Goal: Task Accomplishment & Management: Use online tool/utility

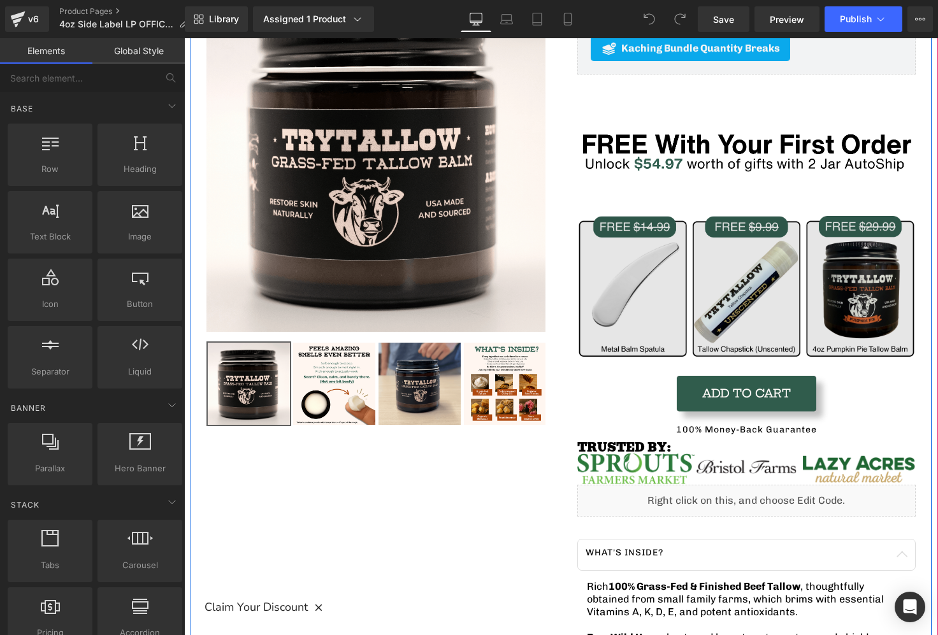
scroll to position [224, 0]
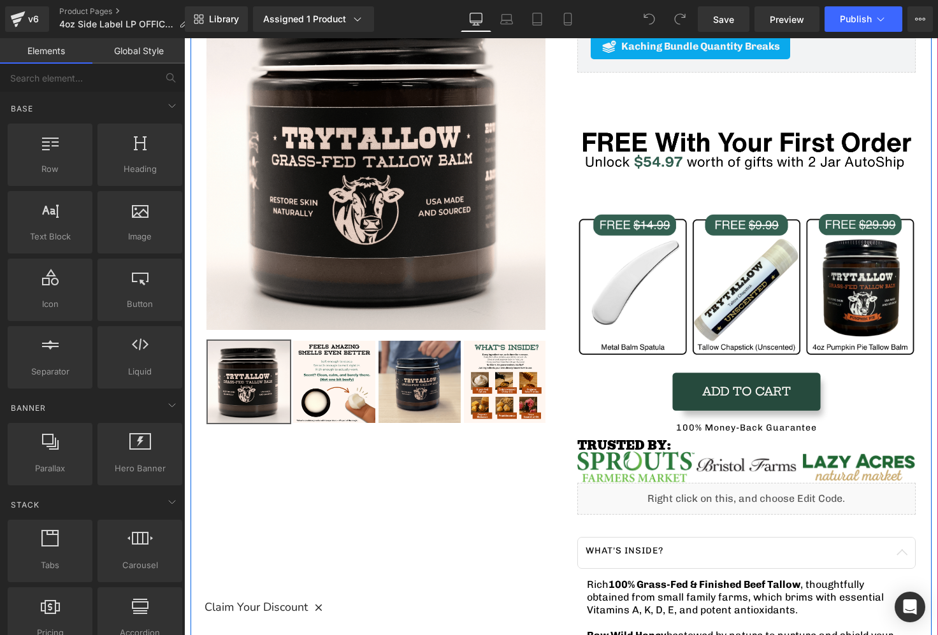
click at [742, 391] on div "Add To Cart (P) Cart Button" at bounding box center [746, 392] width 339 height 36
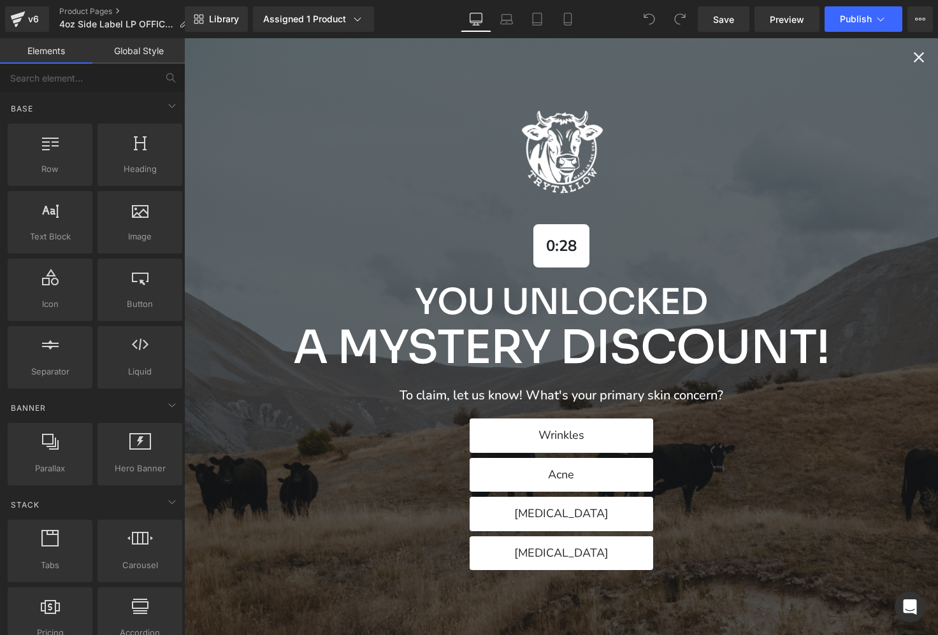
click at [912, 63] on icon "Close popup" at bounding box center [919, 57] width 18 height 18
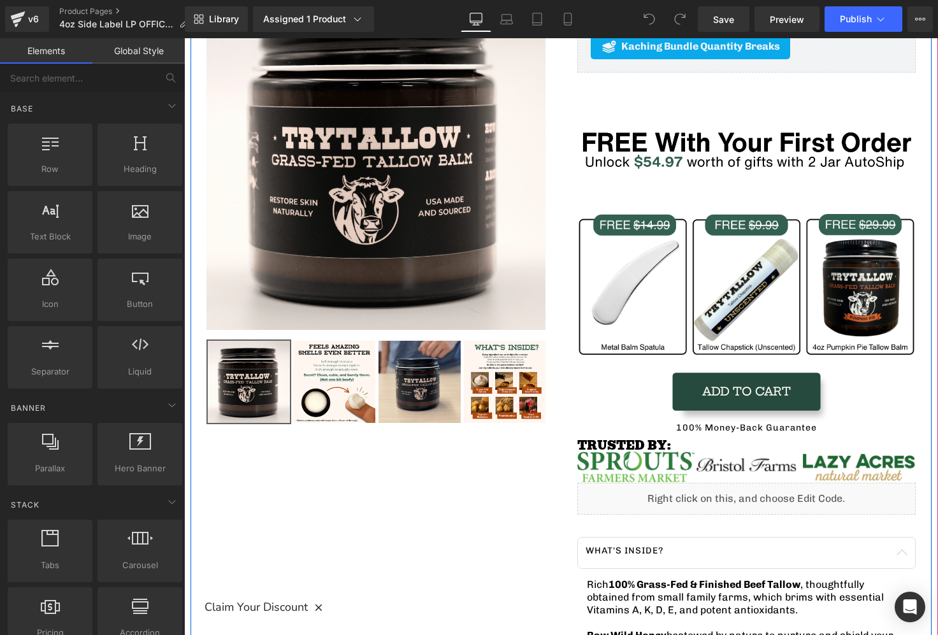
click at [757, 387] on div "Add To Cart (P) Cart Button" at bounding box center [746, 392] width 339 height 36
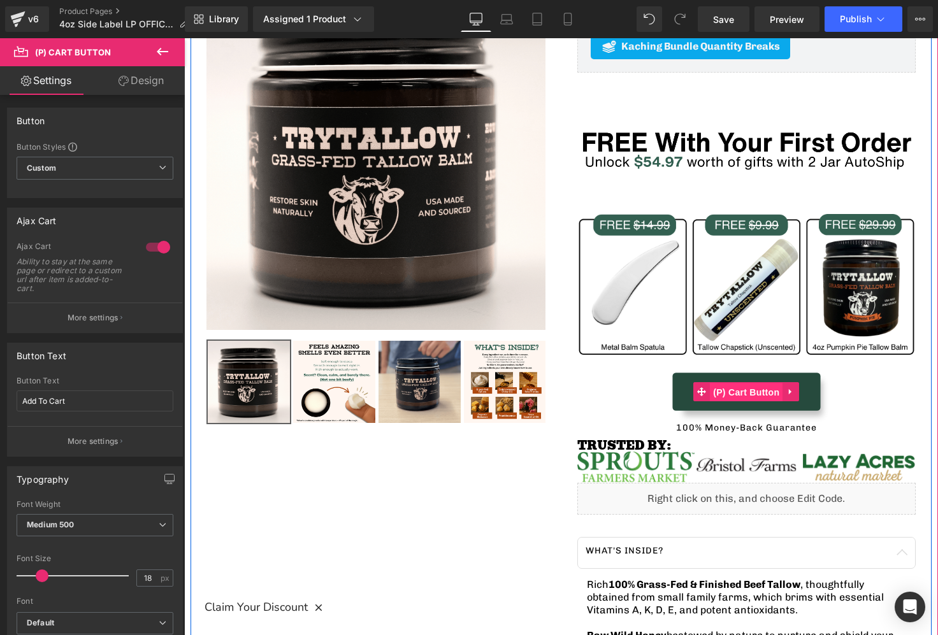
click at [746, 392] on span "(P) Cart Button" at bounding box center [746, 392] width 73 height 19
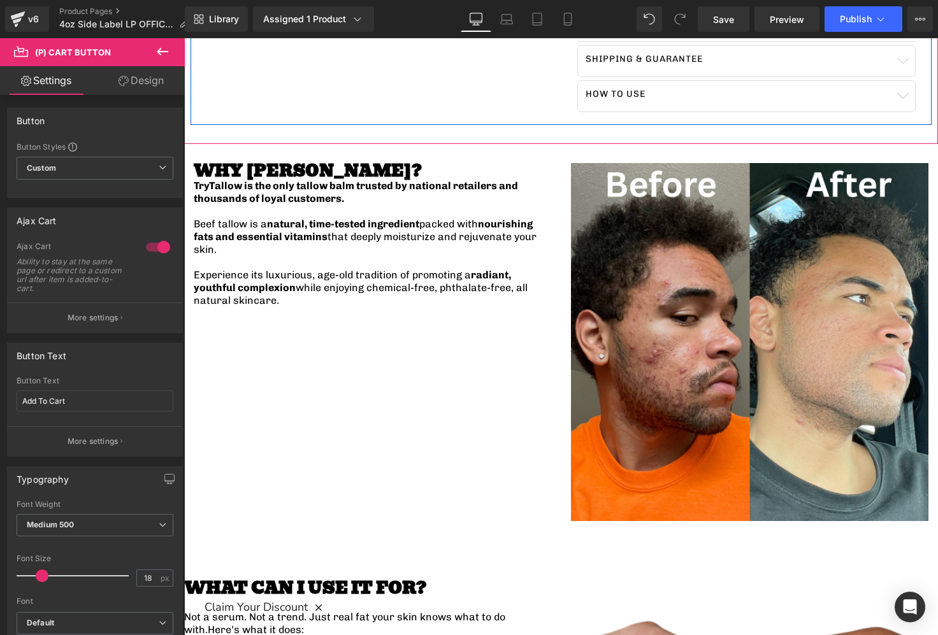
scroll to position [1084, 0]
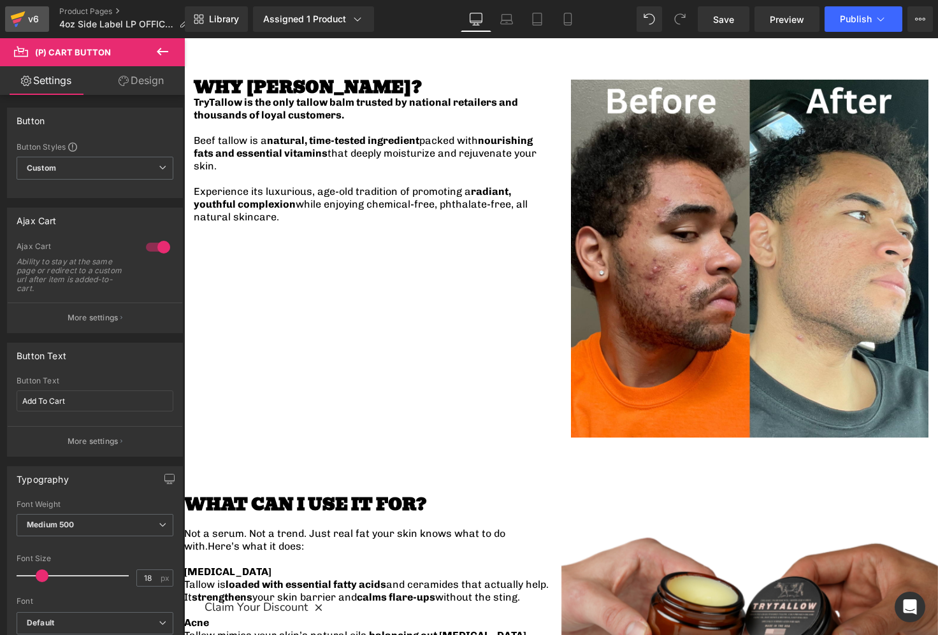
click at [27, 18] on div "v6" at bounding box center [33, 19] width 16 height 17
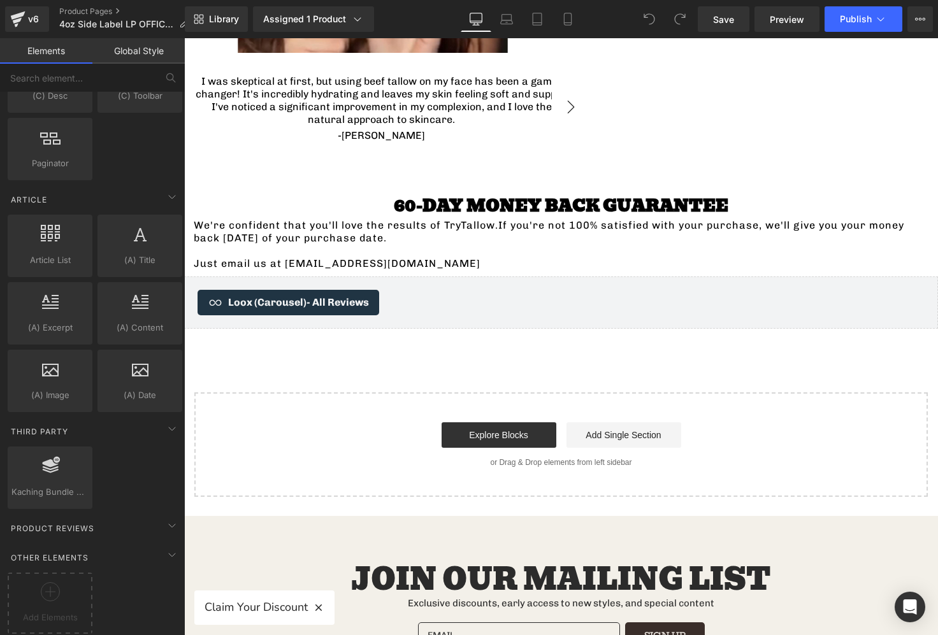
scroll to position [2785, 0]
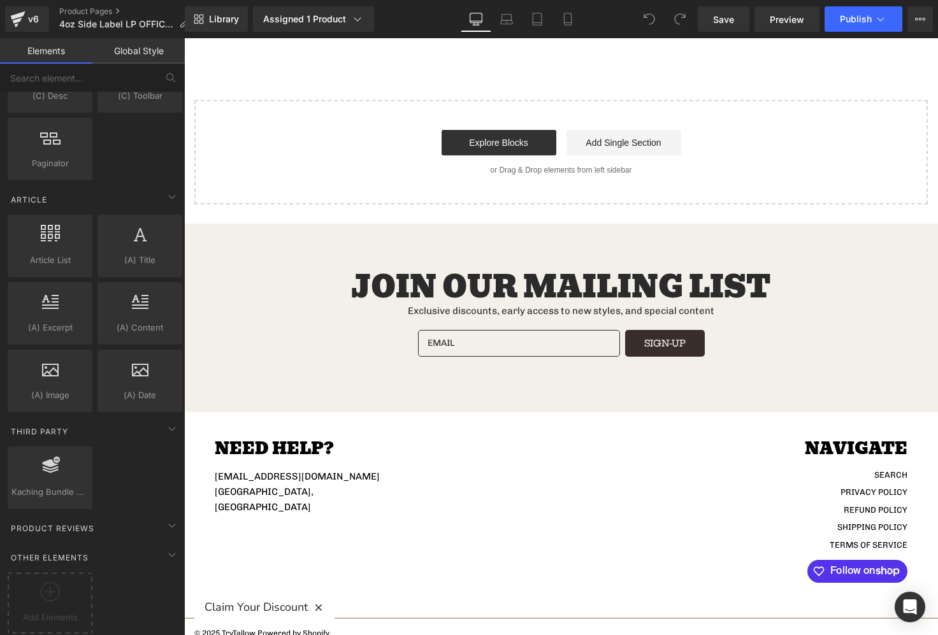
click at [329, 612] on button "Claim Your Discount" at bounding box center [264, 608] width 140 height 34
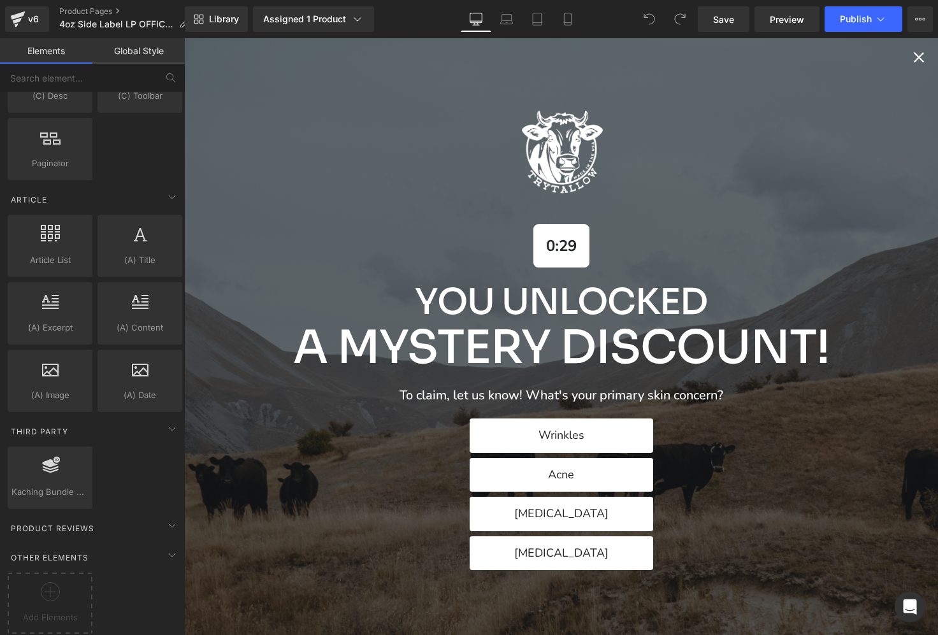
click at [914, 59] on icon "Close popup" at bounding box center [919, 57] width 18 height 18
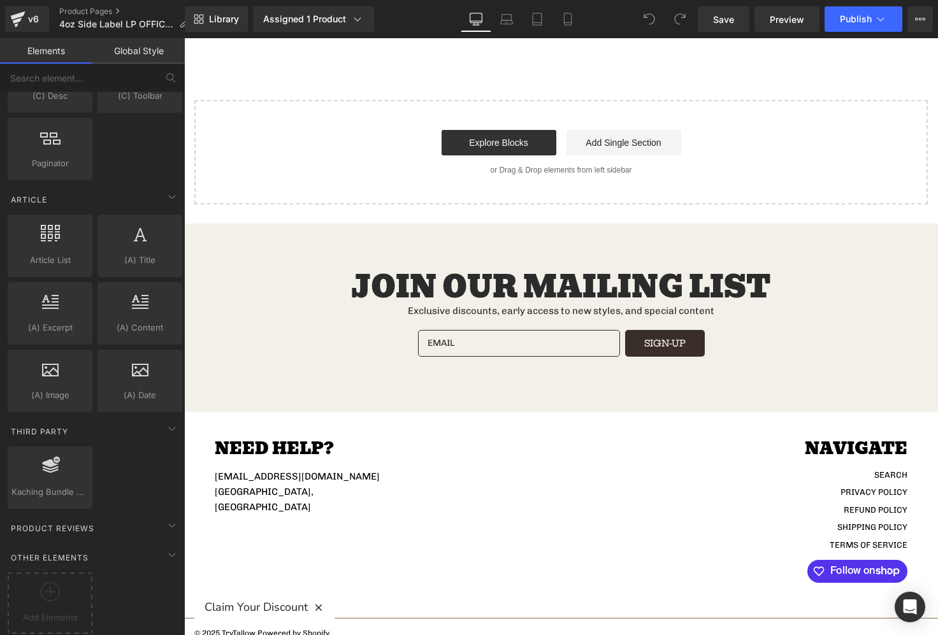
click at [611, 600] on div "Need help? info@trytallow.com Neptune, NJ Navigate Search Privacy Policy Refund…" at bounding box center [561, 515] width 754 height 206
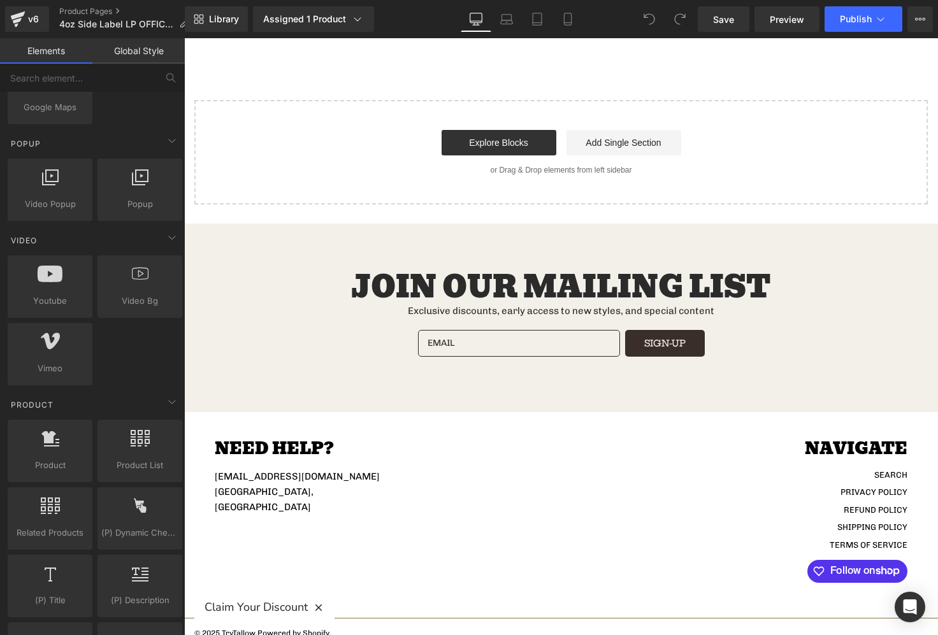
scroll to position [0, 0]
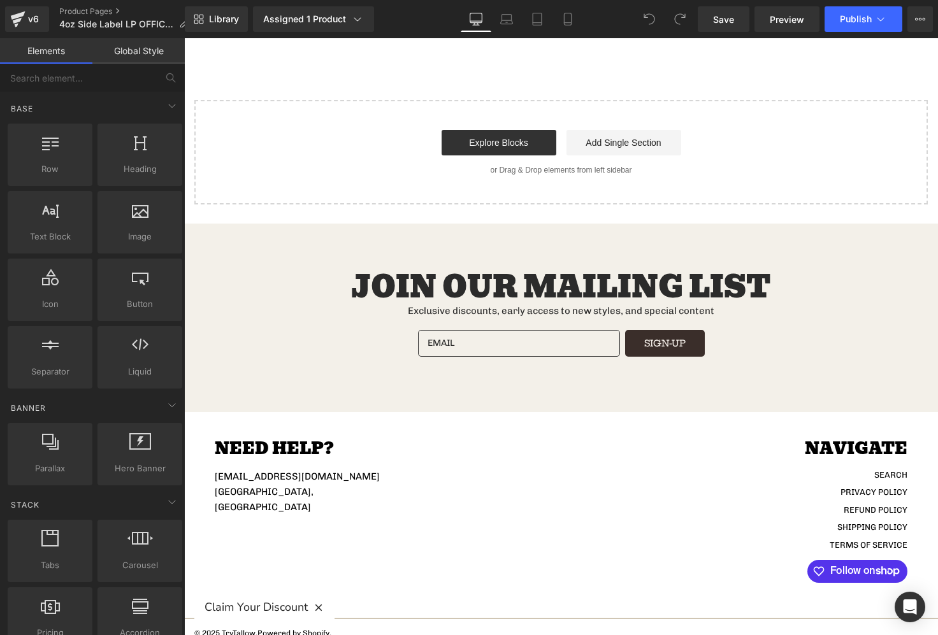
click at [321, 608] on icon "button" at bounding box center [318, 607] width 11 height 11
click at [322, 629] on link "Powered by Shopify" at bounding box center [293, 633] width 72 height 9
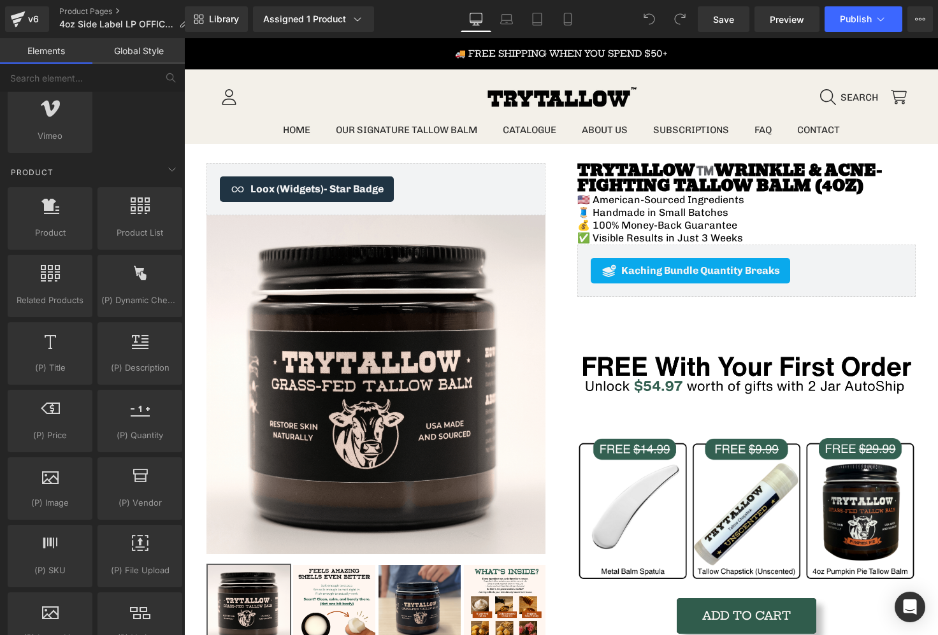
scroll to position [2336, 0]
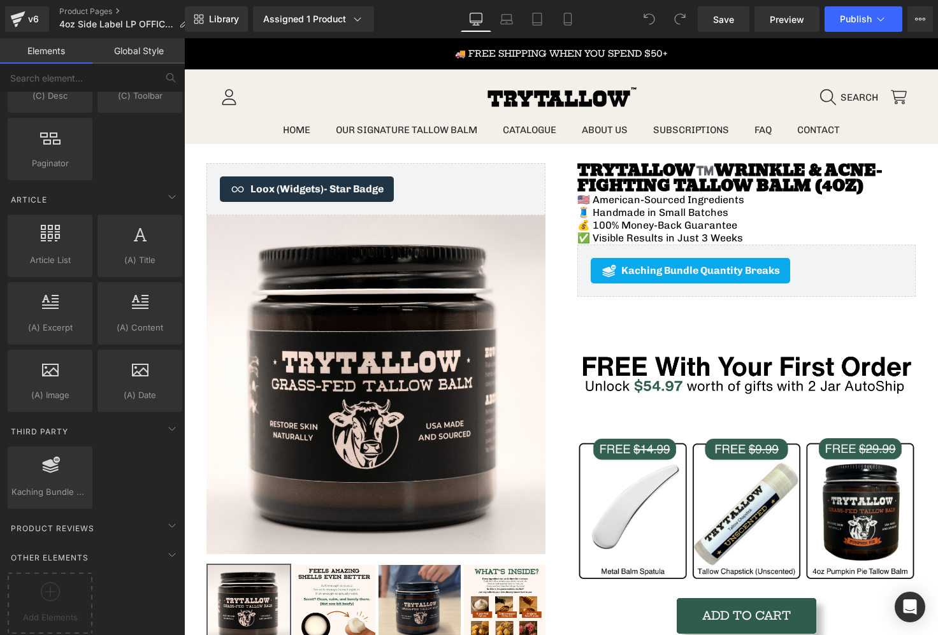
click at [104, 54] on link "Global Style" at bounding box center [138, 50] width 92 height 25
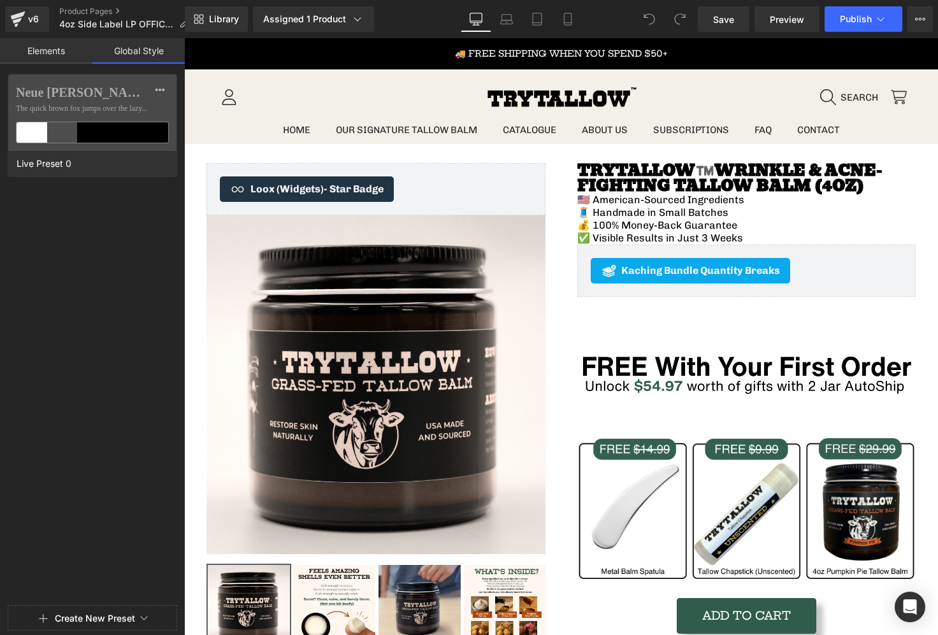
click at [39, 53] on link "Elements" at bounding box center [46, 50] width 92 height 25
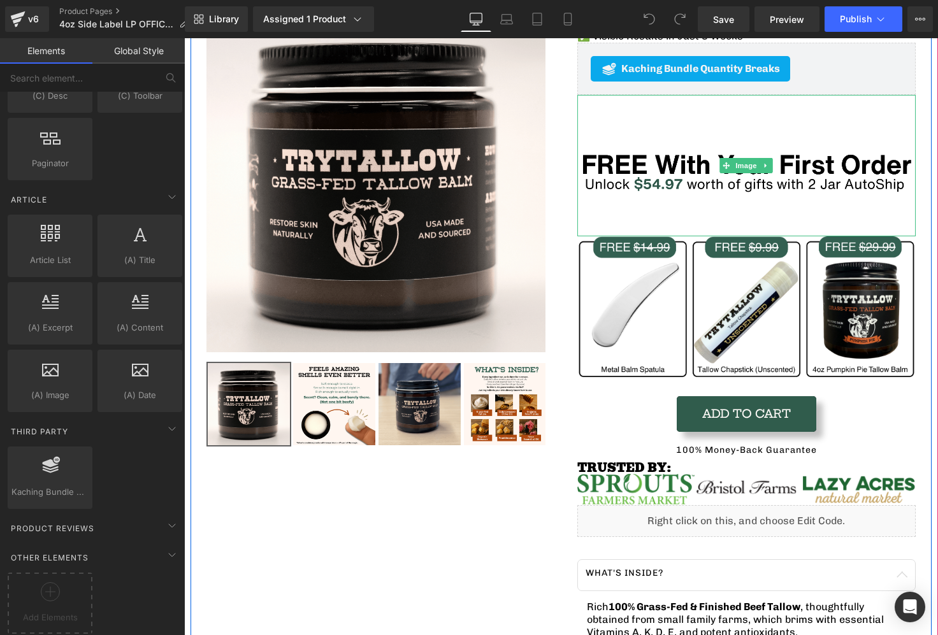
scroll to position [232, 0]
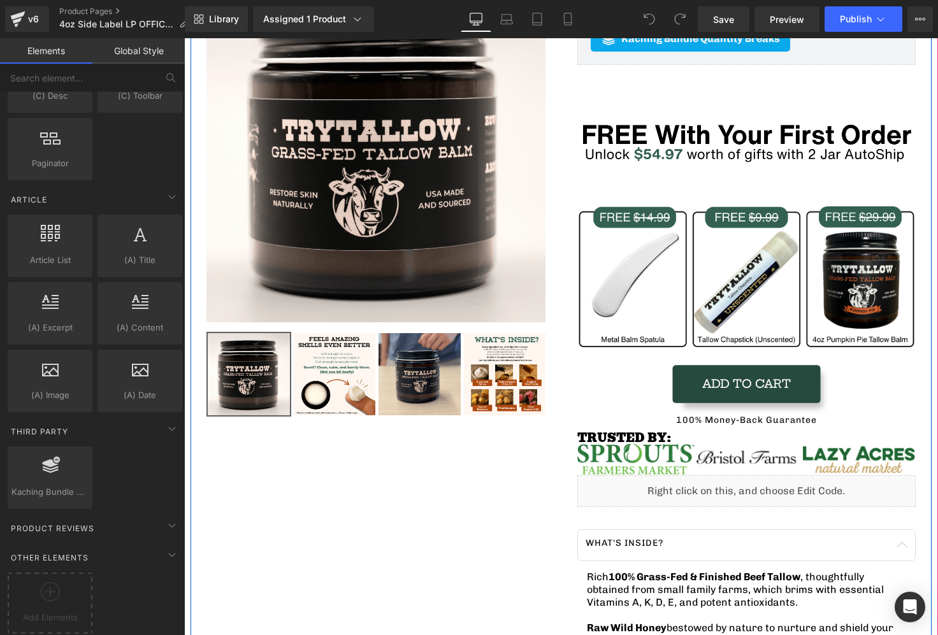
click at [721, 392] on div "Add To Cart (P) Cart Button" at bounding box center [746, 384] width 339 height 36
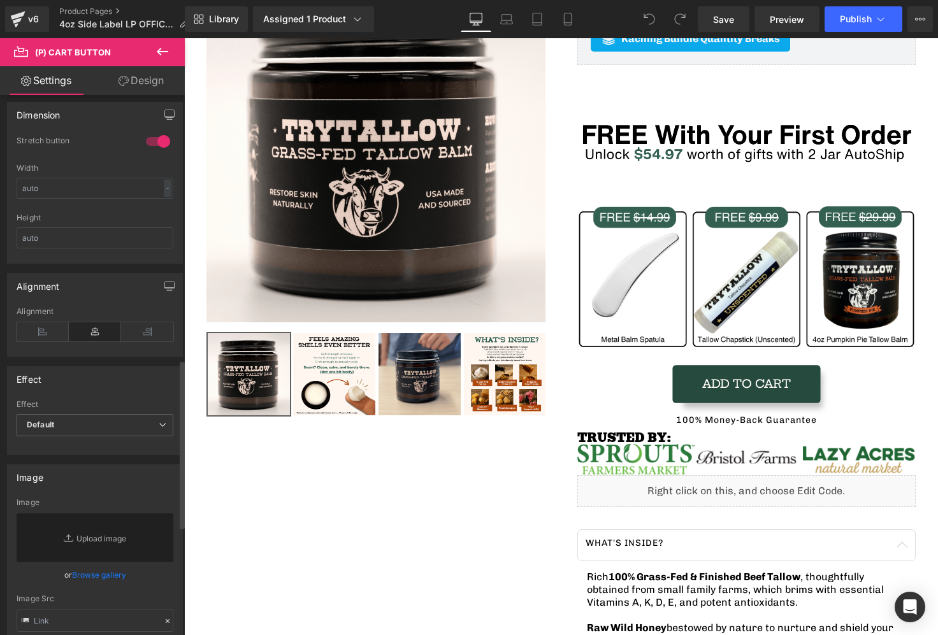
scroll to position [835, 0]
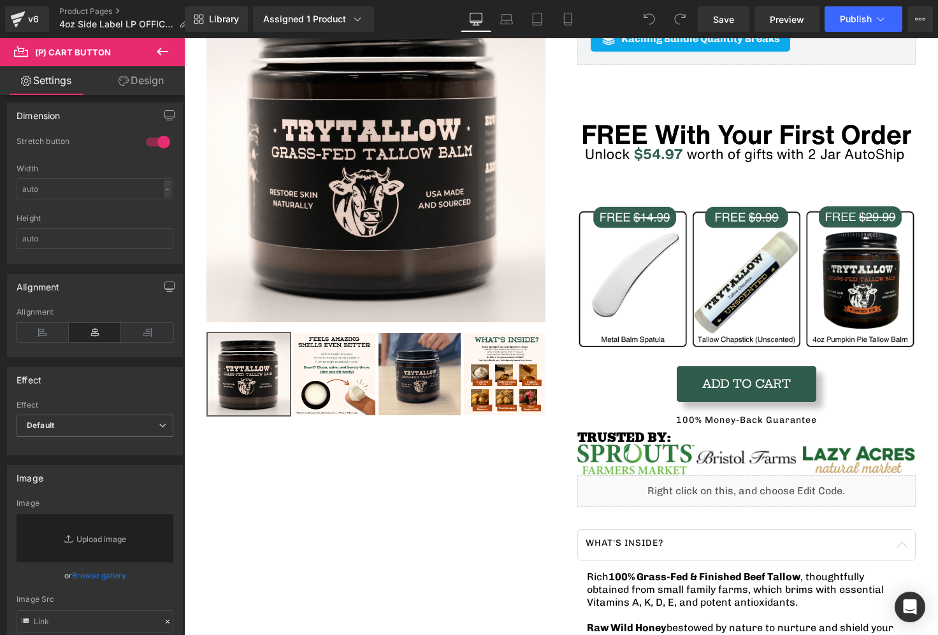
click at [145, 78] on link "Design" at bounding box center [141, 80] width 92 height 29
click at [55, 86] on link "Settings" at bounding box center [46, 80] width 92 height 29
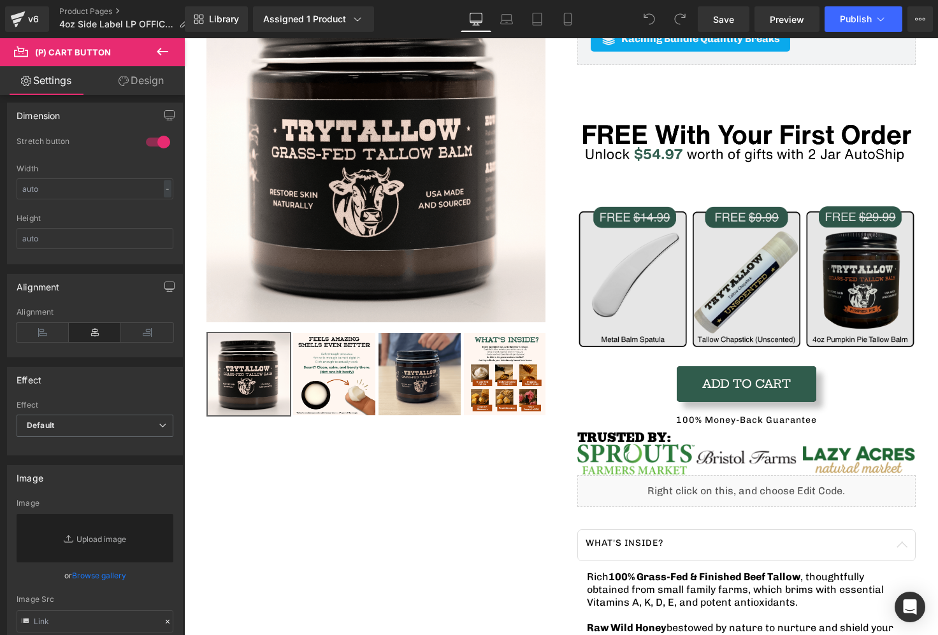
type input "100"
type input "0"
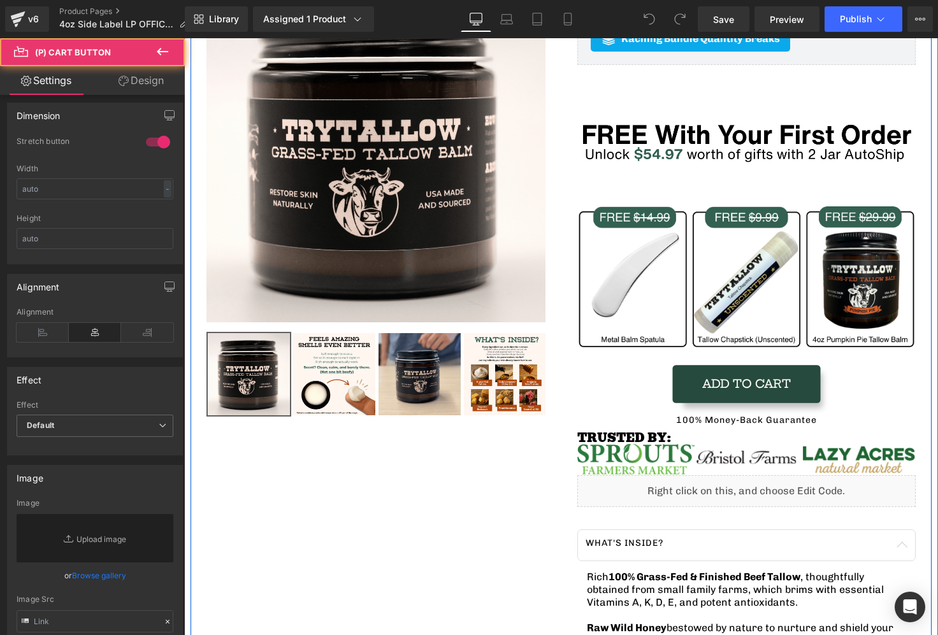
click at [700, 373] on button "Add To Cart" at bounding box center [747, 384] width 140 height 36
click at [700, 373] on button "Adding..." at bounding box center [747, 384] width 112 height 36
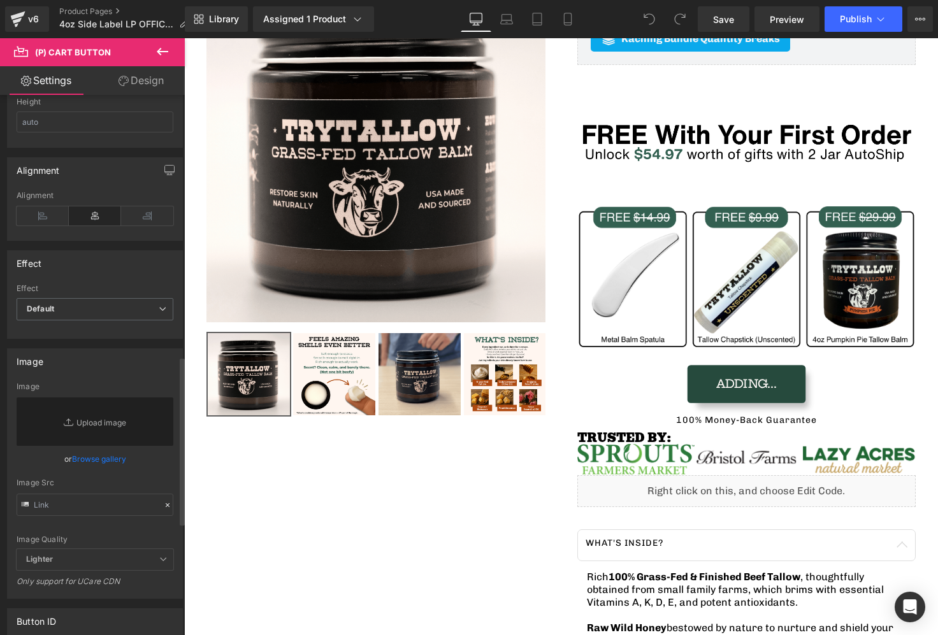
scroll to position [1199, 0]
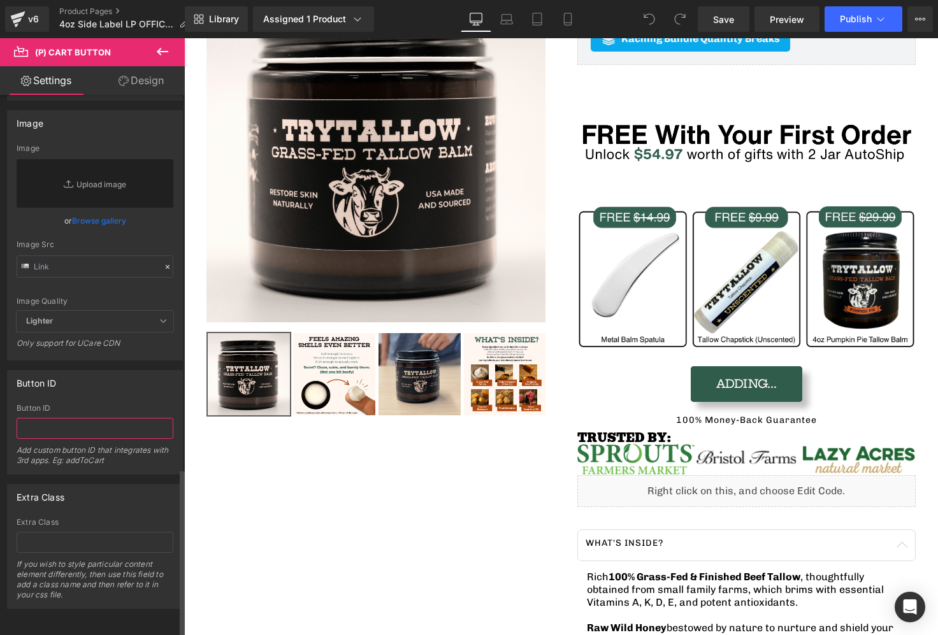
click at [77, 428] on input "text" at bounding box center [95, 428] width 157 height 21
type input "<script> document.addEventListener('DOMContentLoaded', function() { const addTo…"
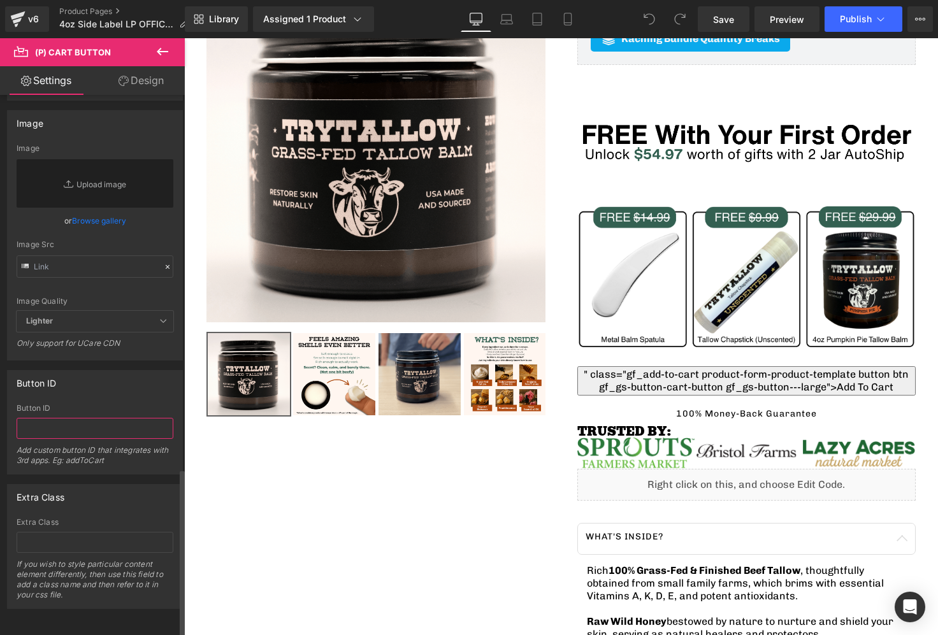
scroll to position [0, 0]
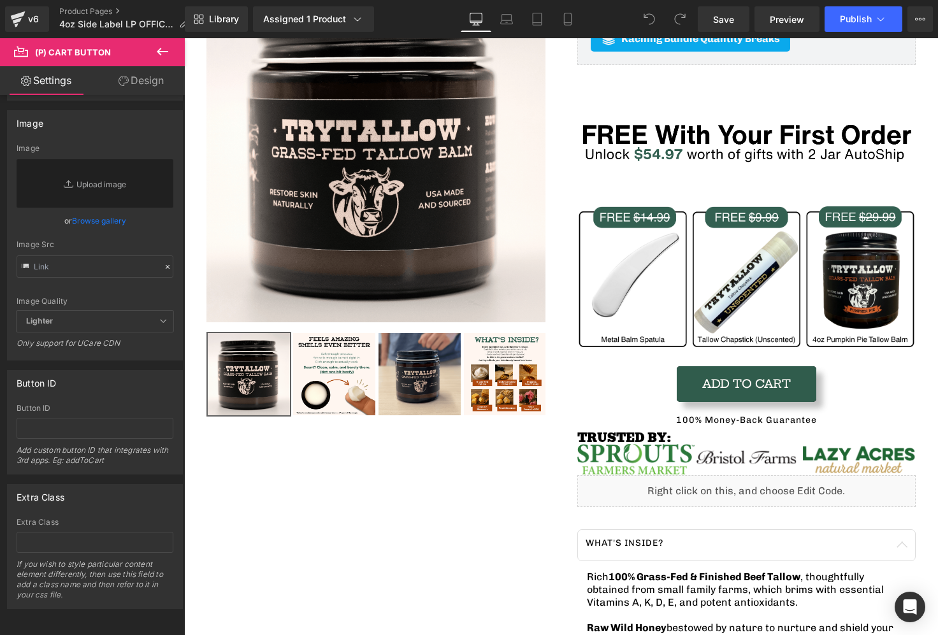
click at [165, 53] on icon at bounding box center [162, 51] width 15 height 15
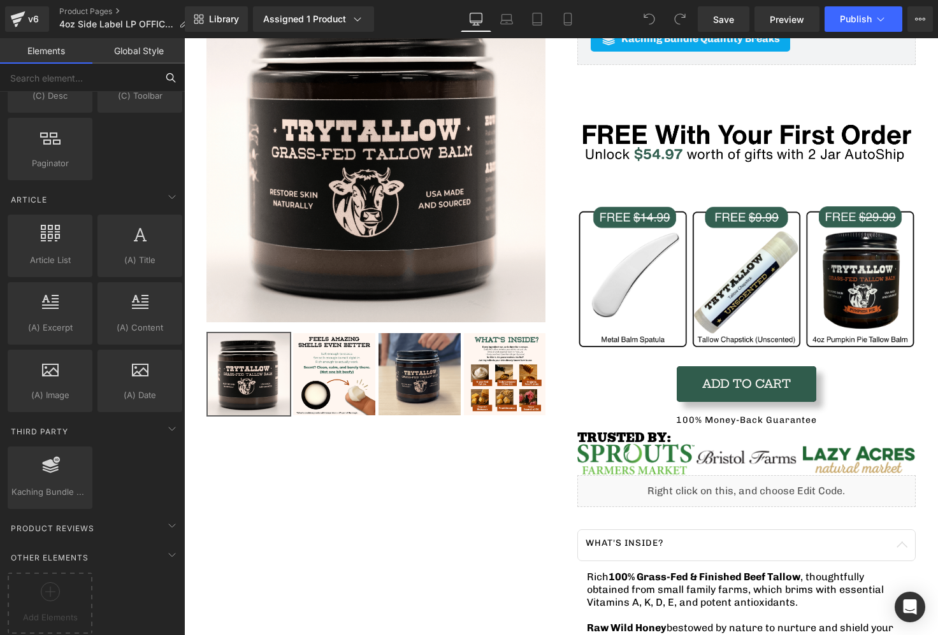
click at [120, 76] on input "text" at bounding box center [78, 78] width 157 height 28
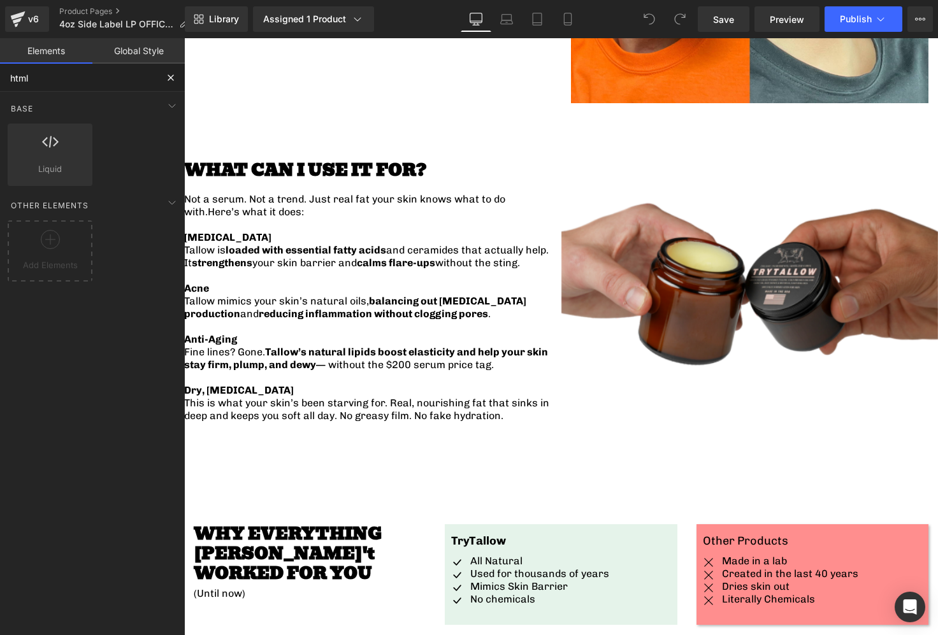
scroll to position [2785, 0]
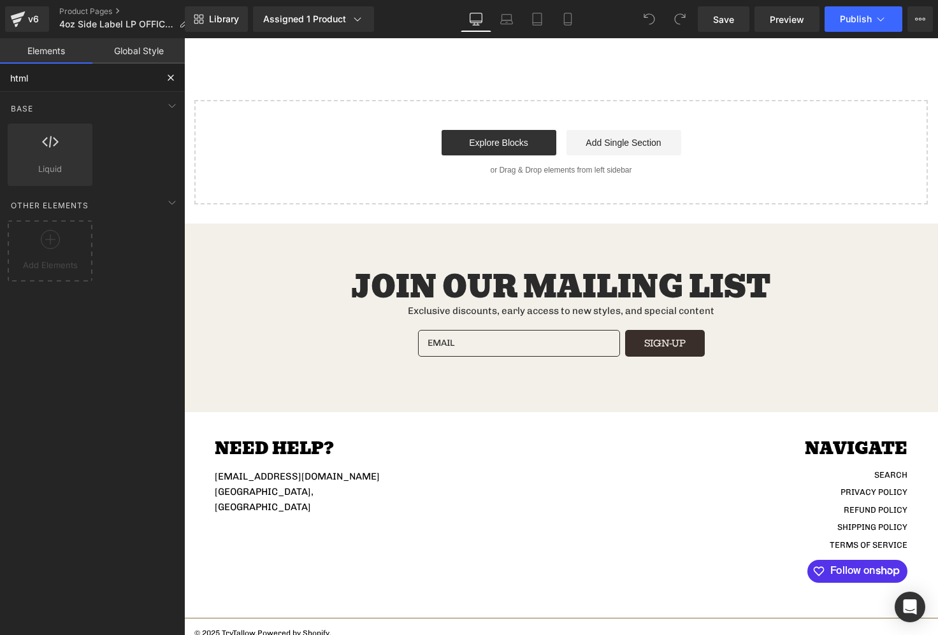
type input "html"
click at [875, 316] on div "Join Our Mailing list Exclusive discounts, early access to new styles, and spec…" at bounding box center [561, 318] width 733 height 90
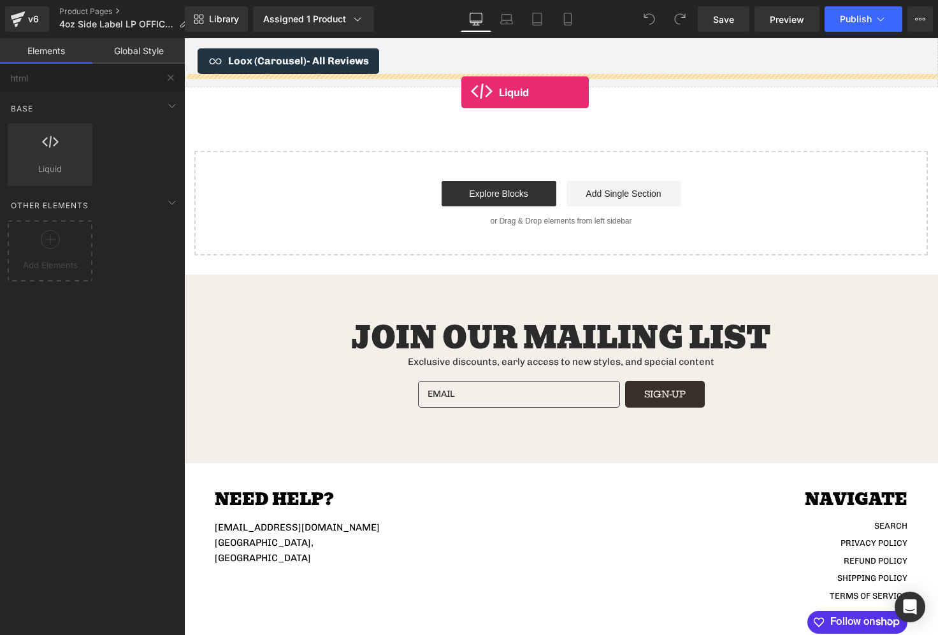
drag, startPoint x: 221, startPoint y: 166, endPoint x: 461, endPoint y: 92, distance: 251.5
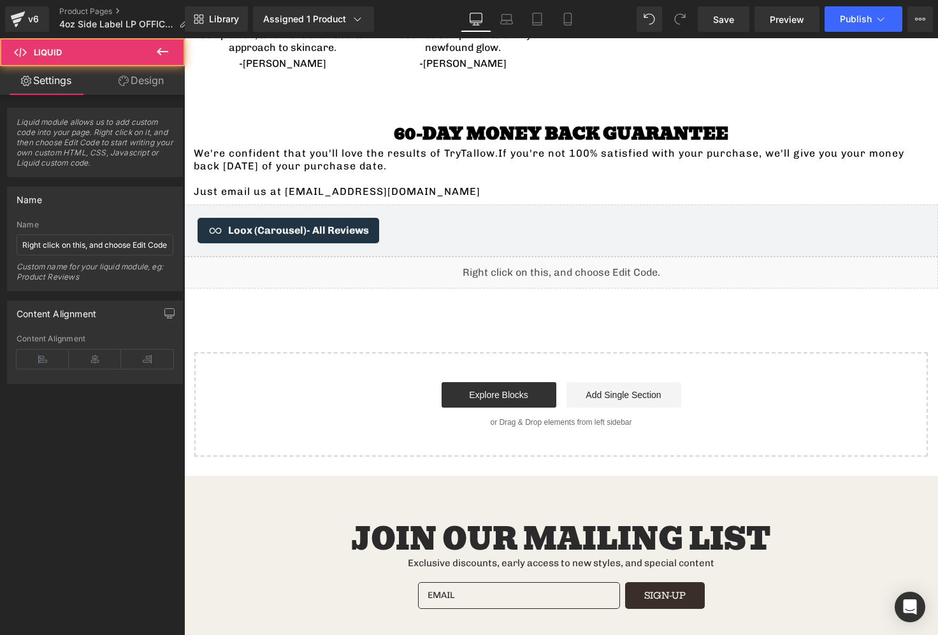
scroll to position [2654, 0]
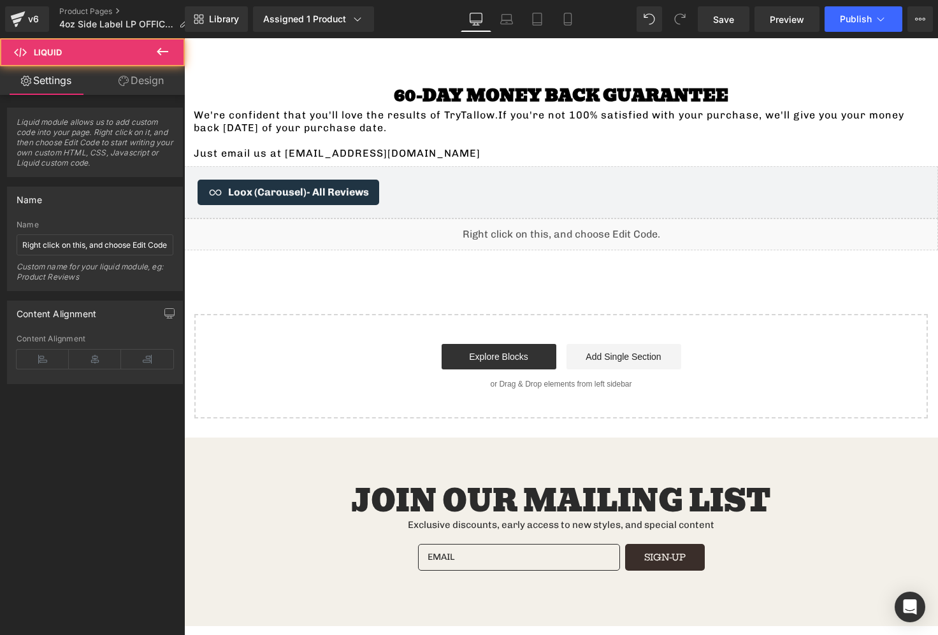
click at [516, 219] on div "Liquid" at bounding box center [561, 235] width 754 height 32
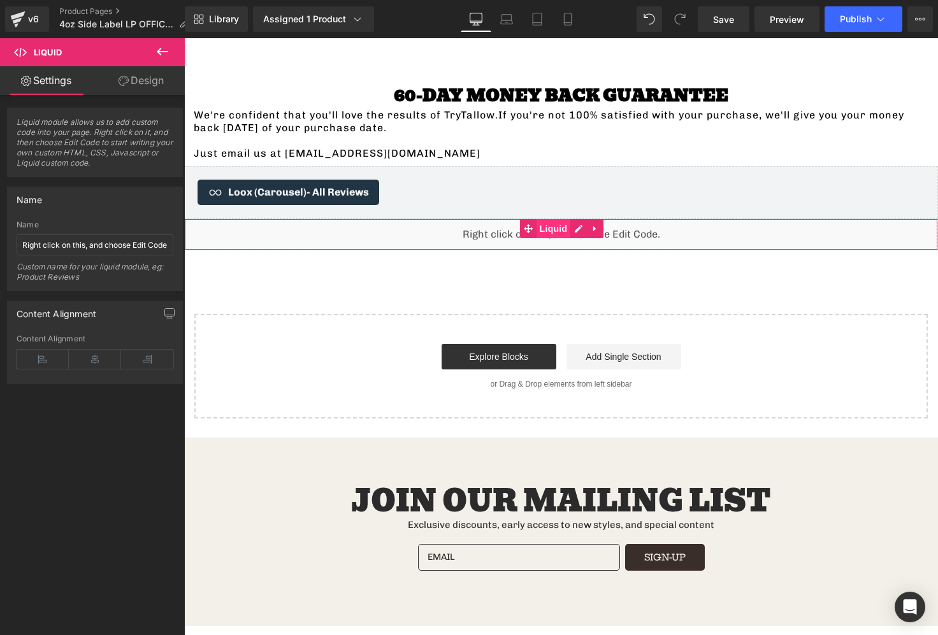
click at [552, 219] on span "Liquid" at bounding box center [554, 228] width 34 height 19
click at [586, 219] on div "Liquid" at bounding box center [561, 235] width 754 height 32
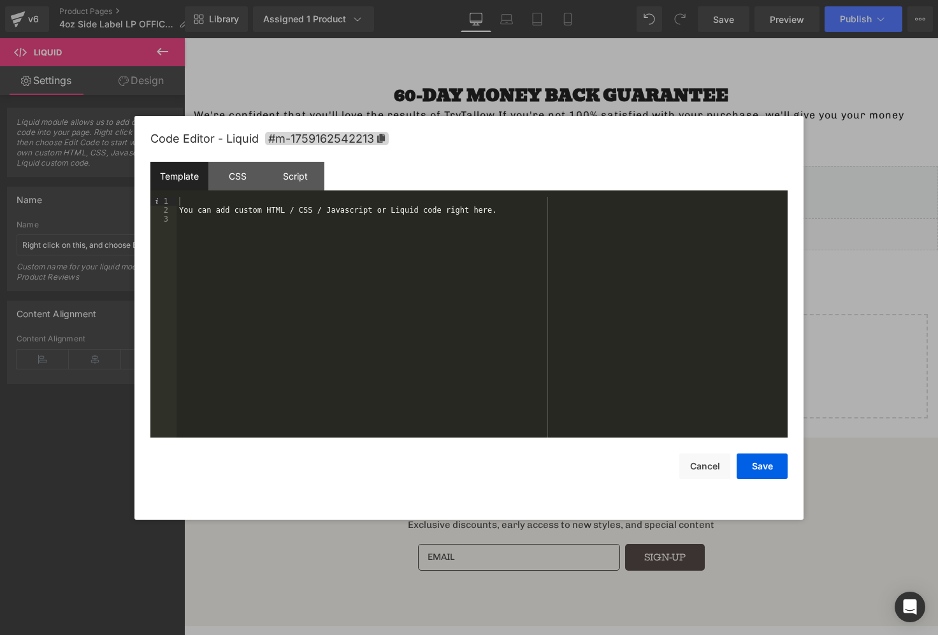
click at [352, 226] on div "You can add custom HTML / CSS / Javascript or Liquid code right here." at bounding box center [482, 326] width 611 height 259
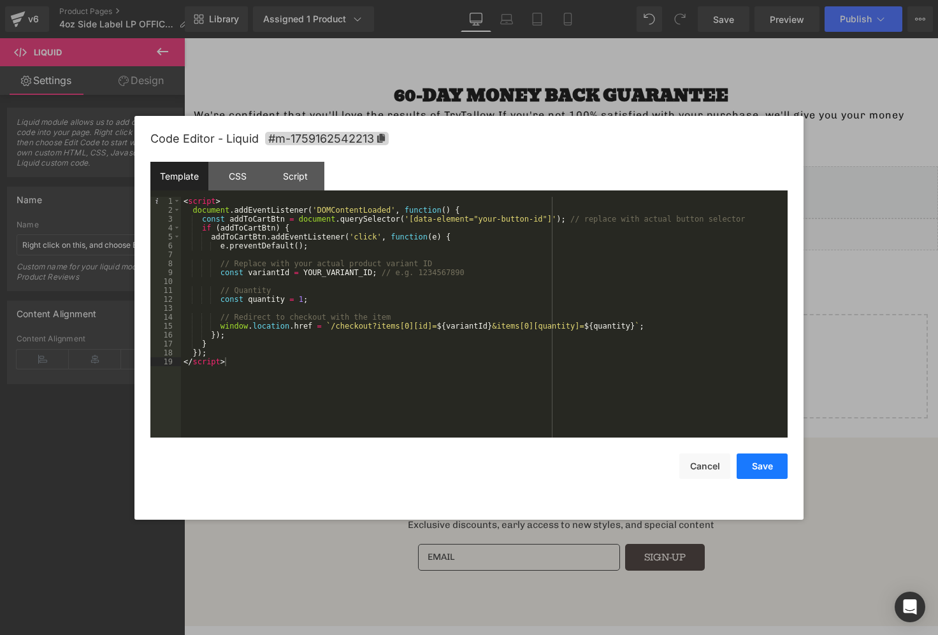
click at [769, 470] on button "Save" at bounding box center [762, 466] width 51 height 25
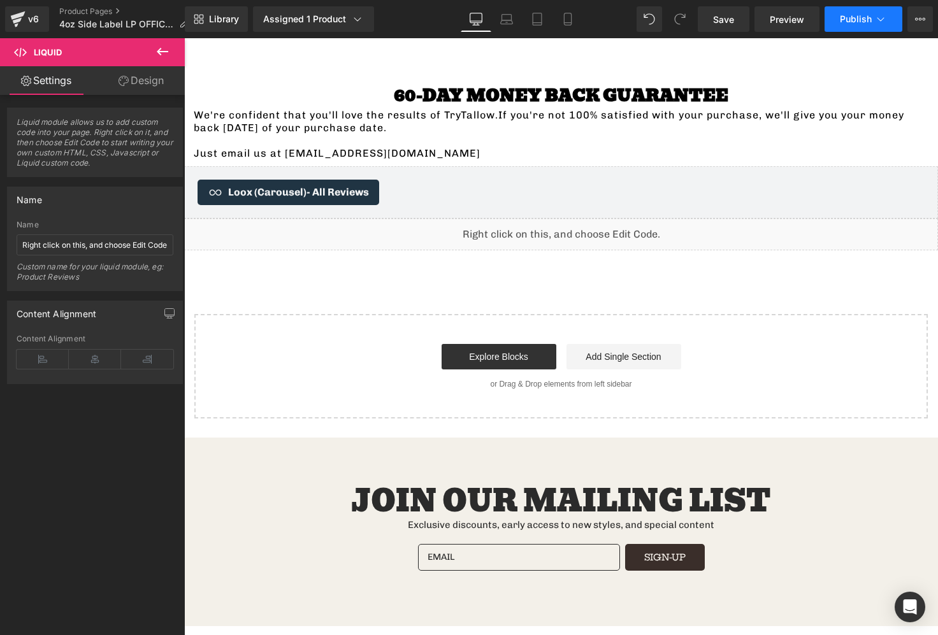
click at [863, 19] on span "Publish" at bounding box center [856, 19] width 32 height 10
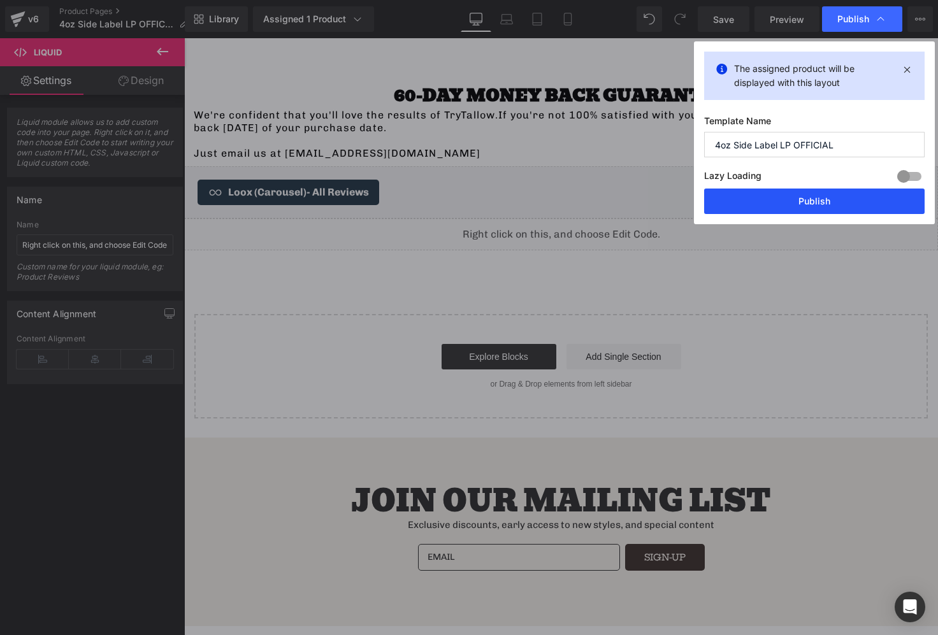
click at [837, 196] on button "Publish" at bounding box center [814, 201] width 220 height 25
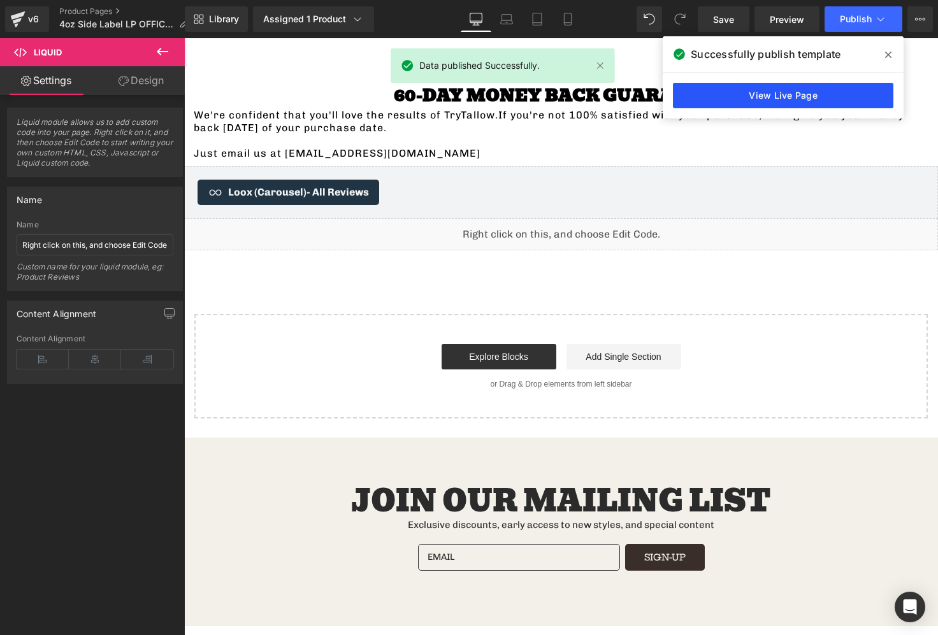
click at [824, 92] on link "View Live Page" at bounding box center [783, 95] width 220 height 25
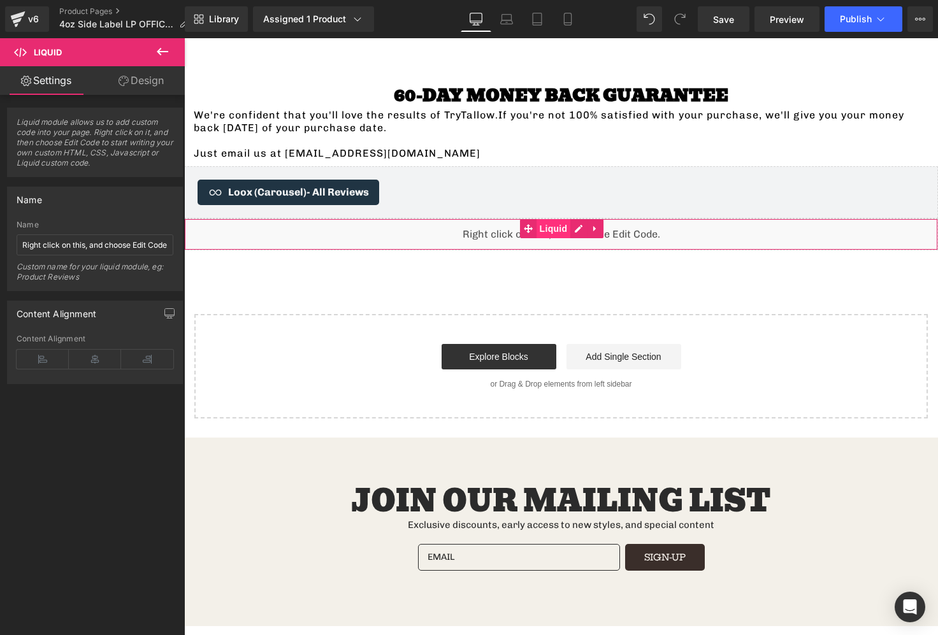
click at [568, 219] on span "Liquid" at bounding box center [554, 228] width 34 height 19
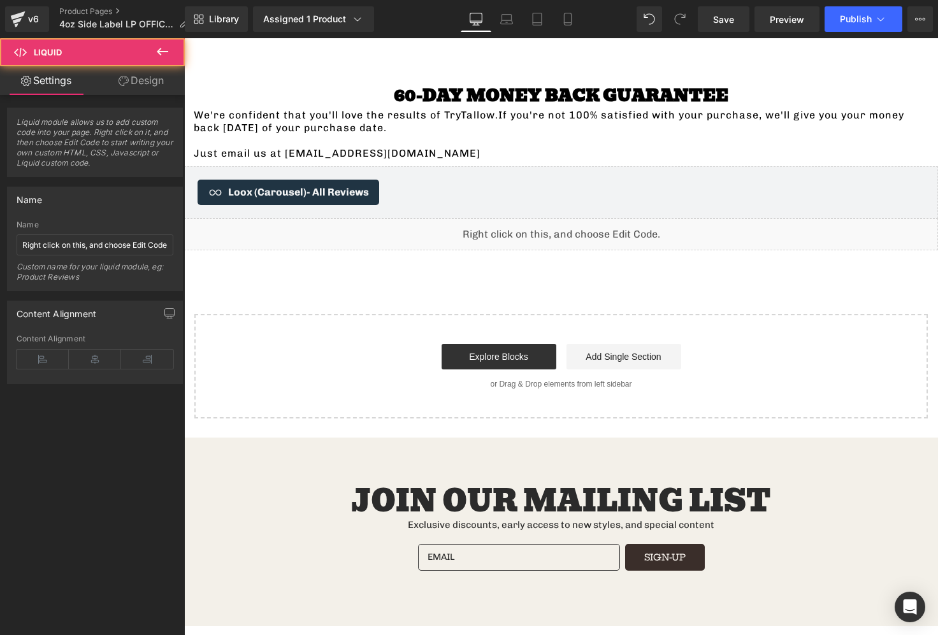
click at [572, 219] on div "Liquid" at bounding box center [561, 235] width 754 height 32
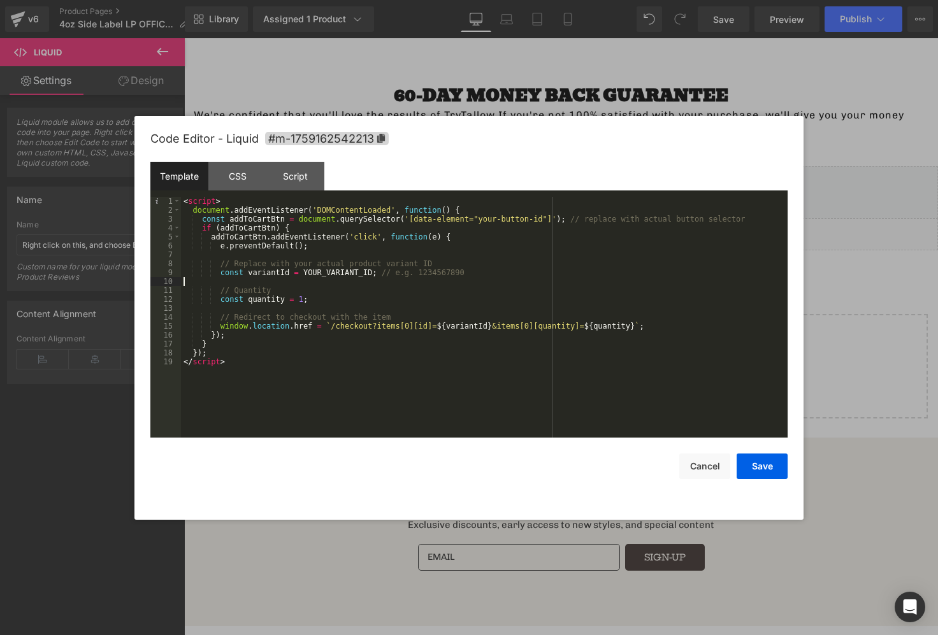
click at [317, 279] on div "< script > document . addEventListener ( 'DOMContentLoaded' , function ( ) { co…" at bounding box center [484, 326] width 607 height 259
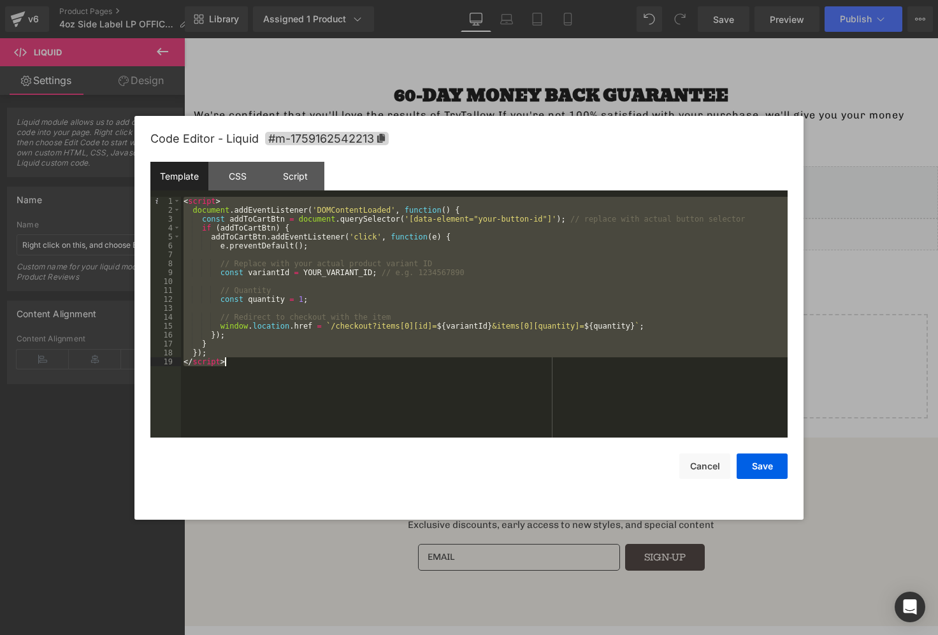
click at [304, 322] on div "< script > document . addEventListener ( 'DOMContentLoaded' , function ( ) { co…" at bounding box center [484, 326] width 607 height 259
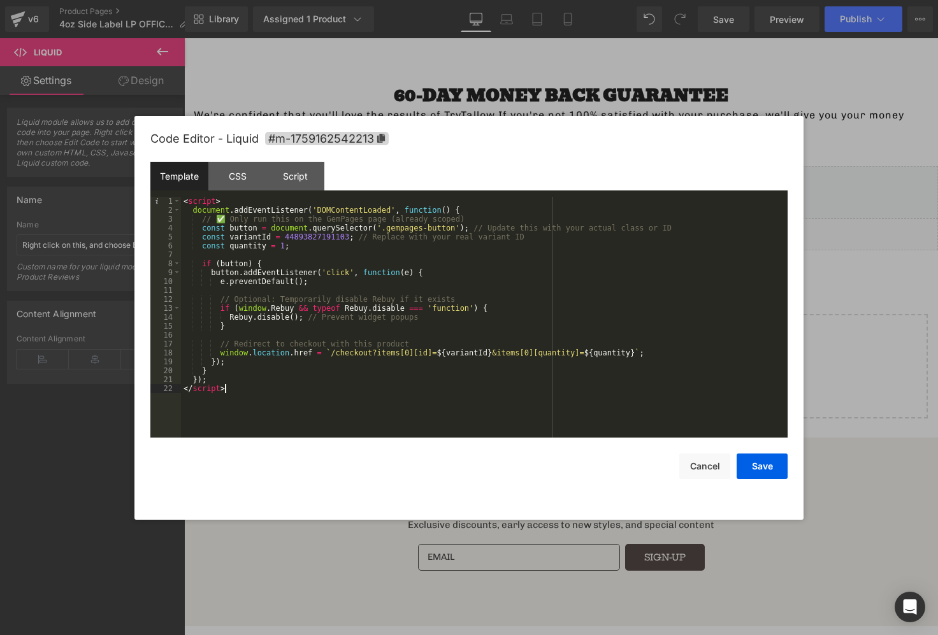
click at [772, 449] on div "Save Cancel" at bounding box center [468, 458] width 637 height 41
click at [770, 452] on div "Save Cancel" at bounding box center [468, 458] width 637 height 41
click at [760, 465] on button "Save" at bounding box center [762, 466] width 51 height 25
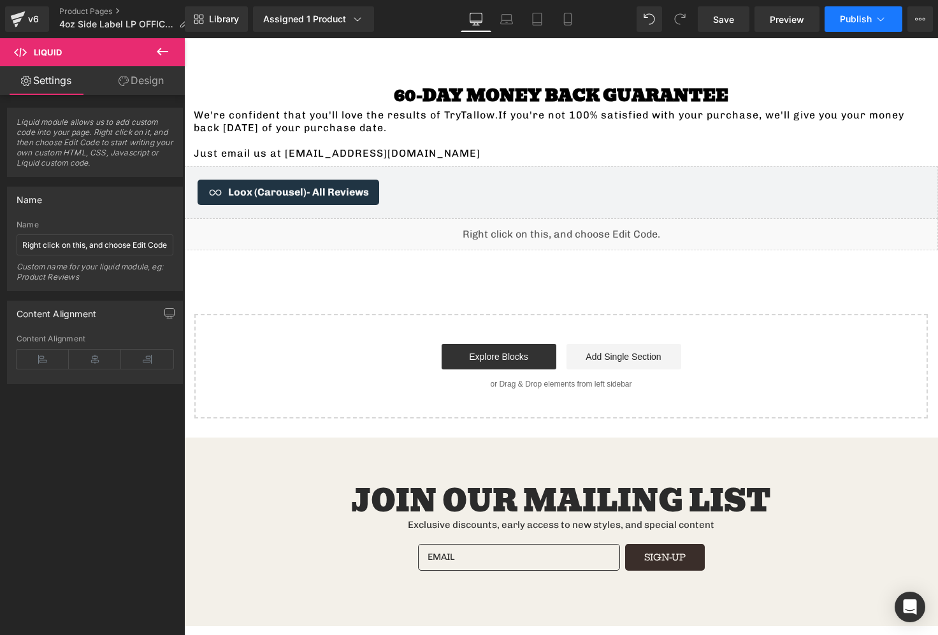
click at [859, 22] on span "Publish" at bounding box center [856, 19] width 32 height 10
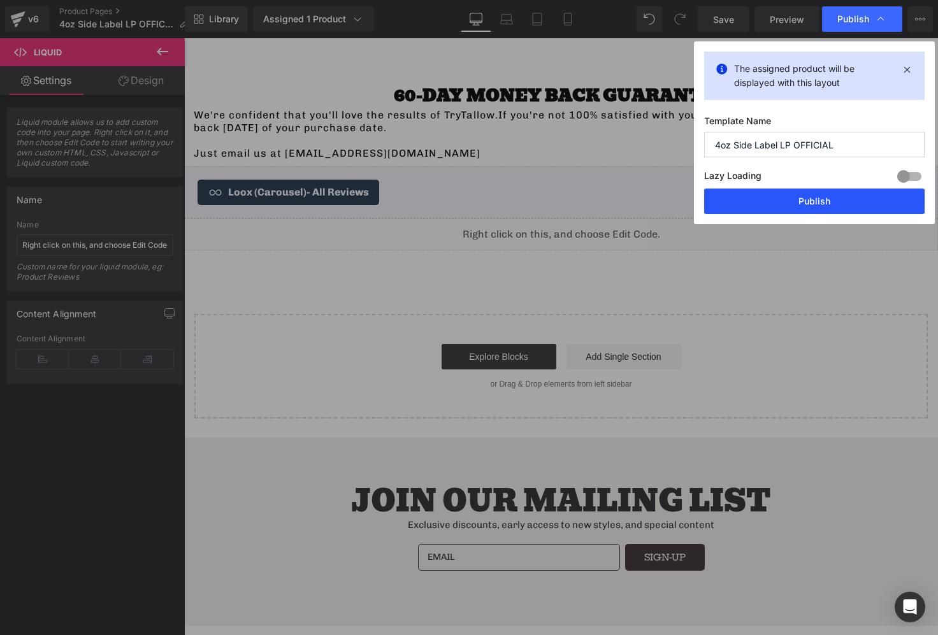
click at [776, 206] on button "Publish" at bounding box center [814, 201] width 220 height 25
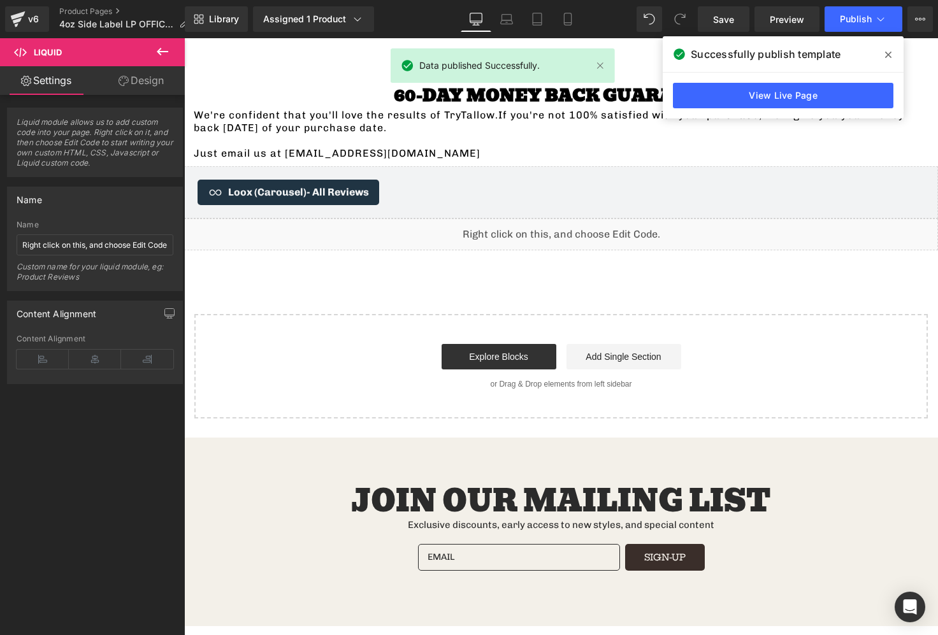
click at [887, 55] on icon at bounding box center [888, 55] width 6 height 10
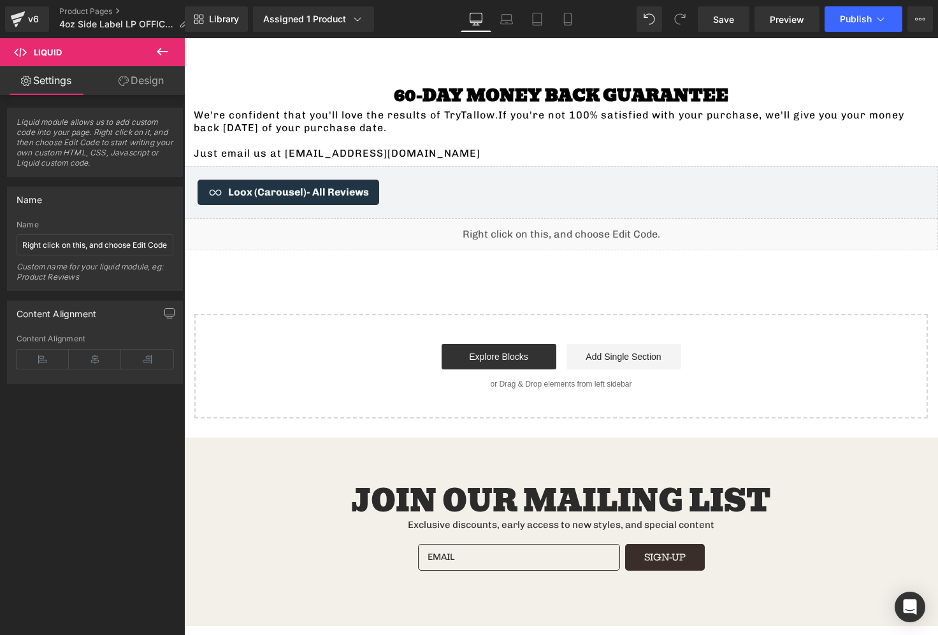
scroll to position [1412, 0]
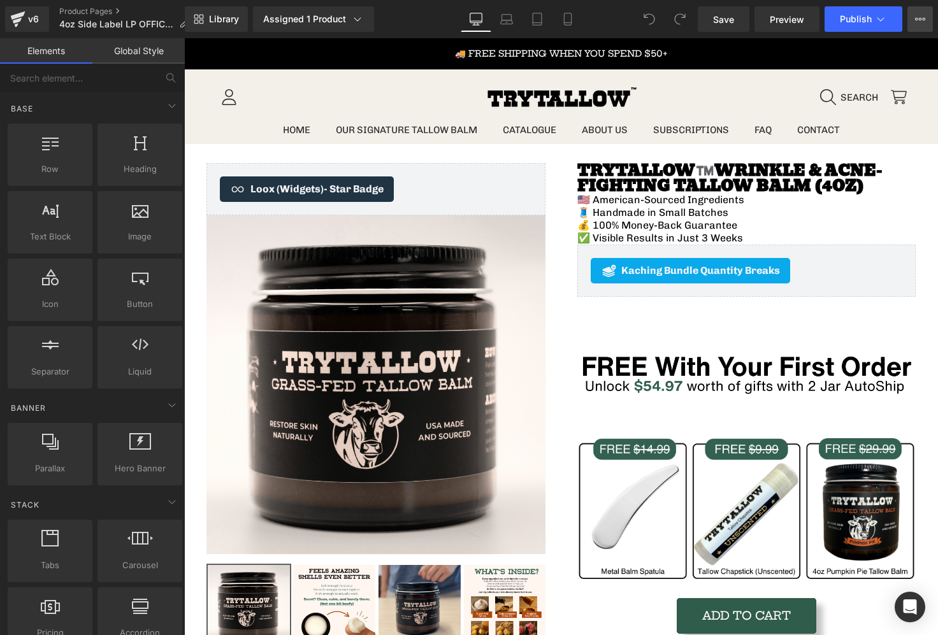
click at [910, 21] on button "View Live Page View with current Template Save Template to Library Schedule Pub…" at bounding box center [919, 18] width 25 height 25
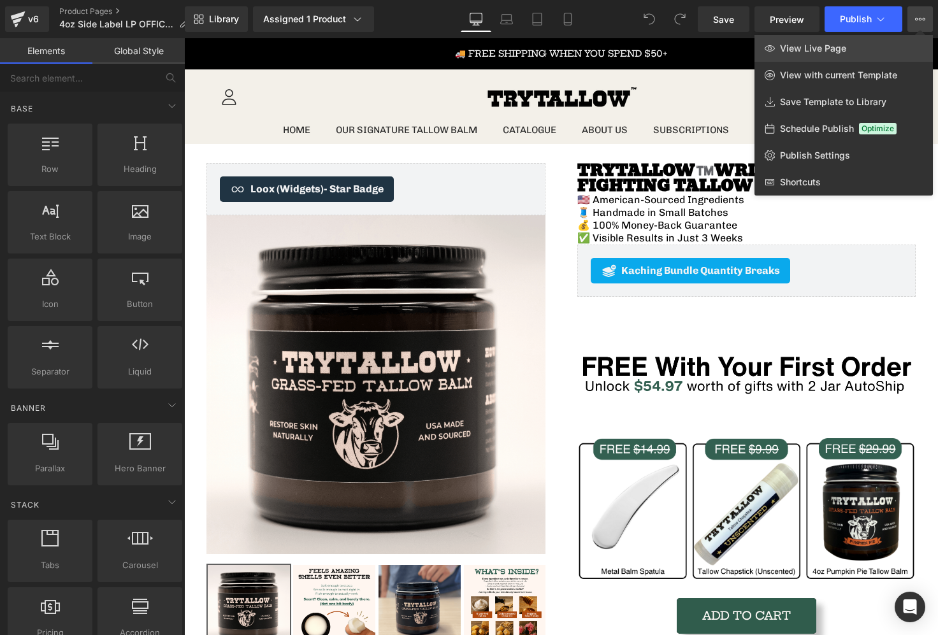
click at [798, 51] on span "View Live Page" at bounding box center [813, 48] width 66 height 11
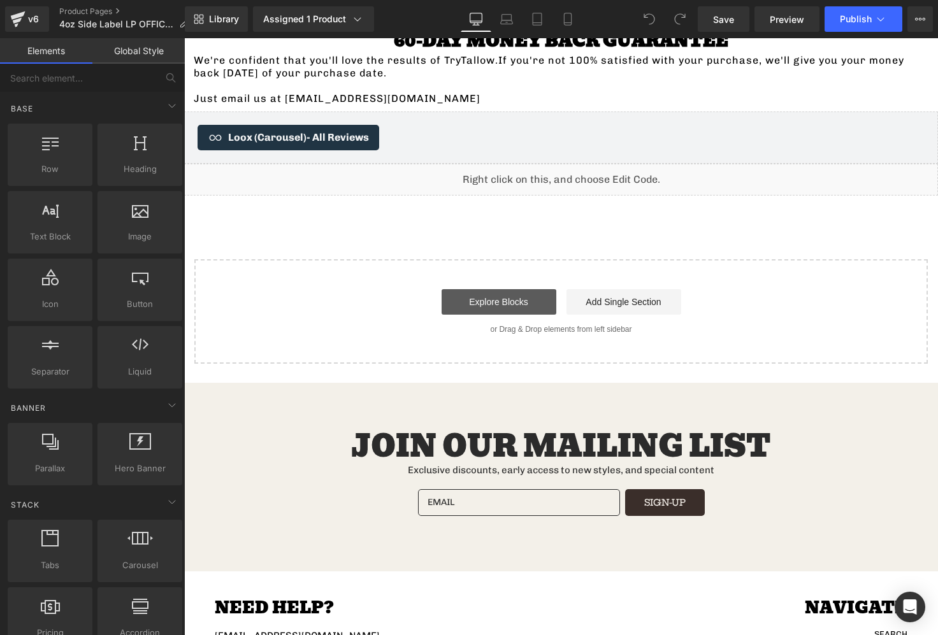
scroll to position [2630, 0]
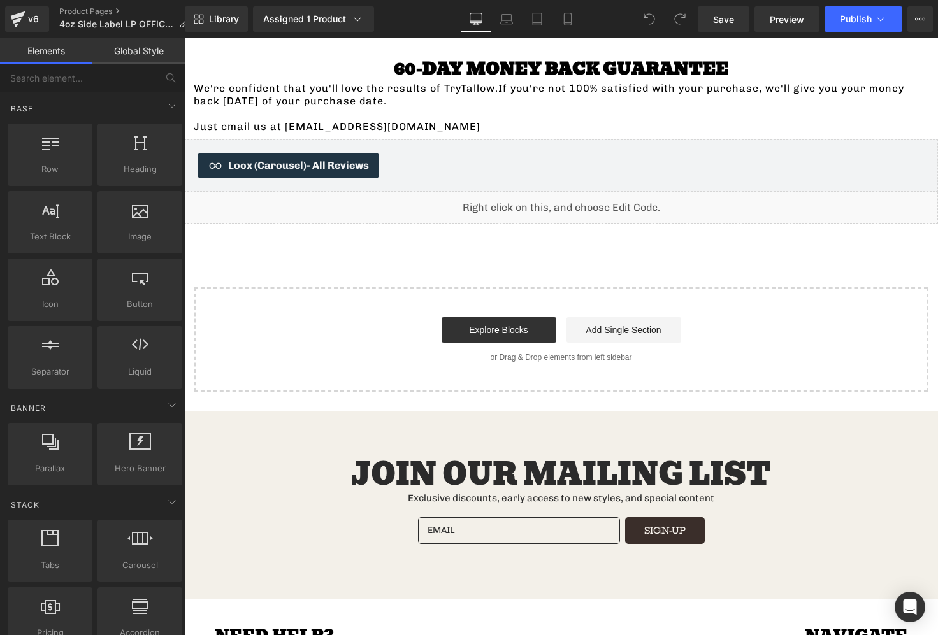
click at [624, 192] on div "Liquid" at bounding box center [561, 208] width 754 height 32
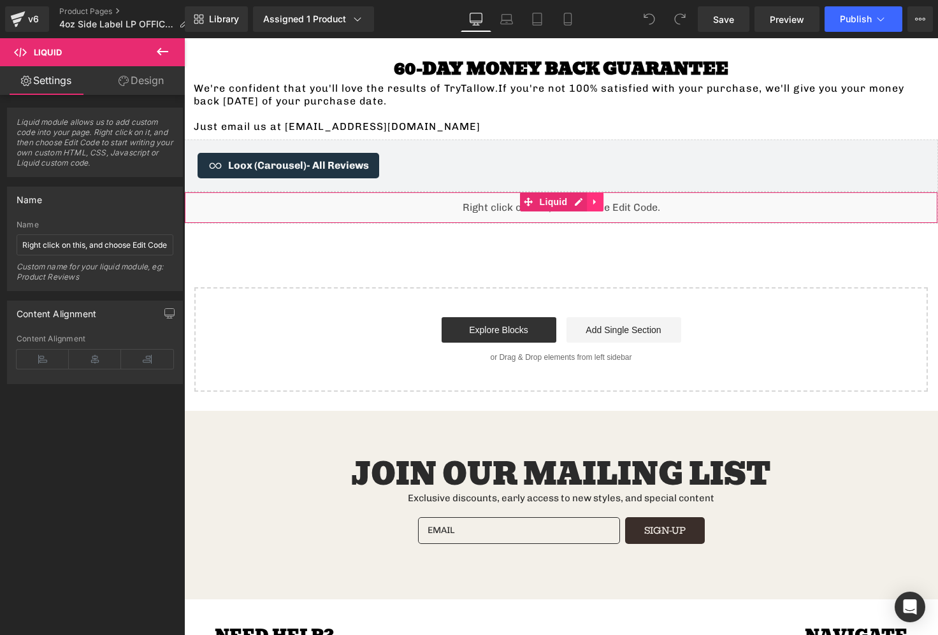
click at [595, 198] on icon at bounding box center [595, 203] width 9 height 10
click at [599, 198] on icon at bounding box center [603, 202] width 9 height 9
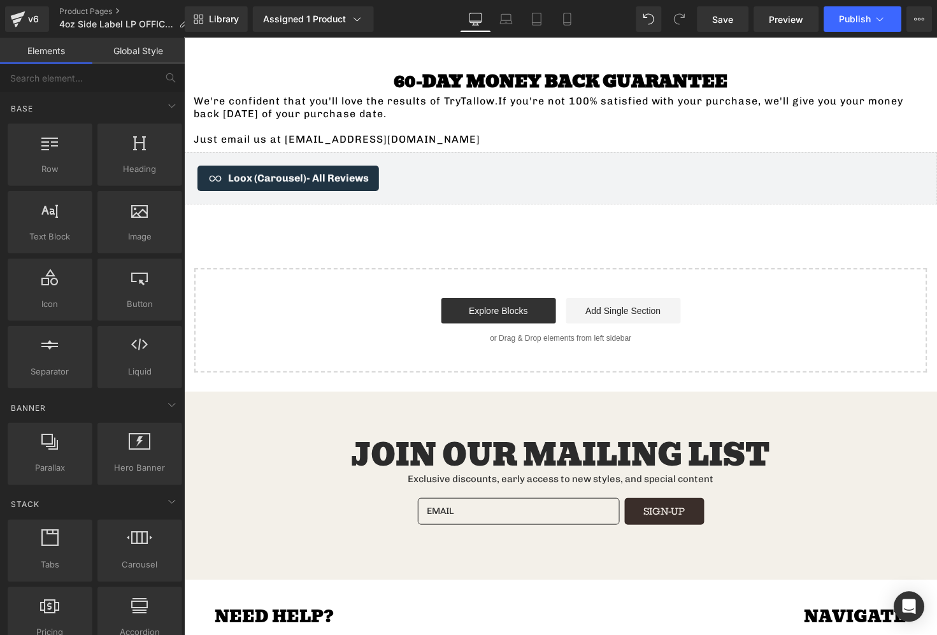
scroll to position [0, 0]
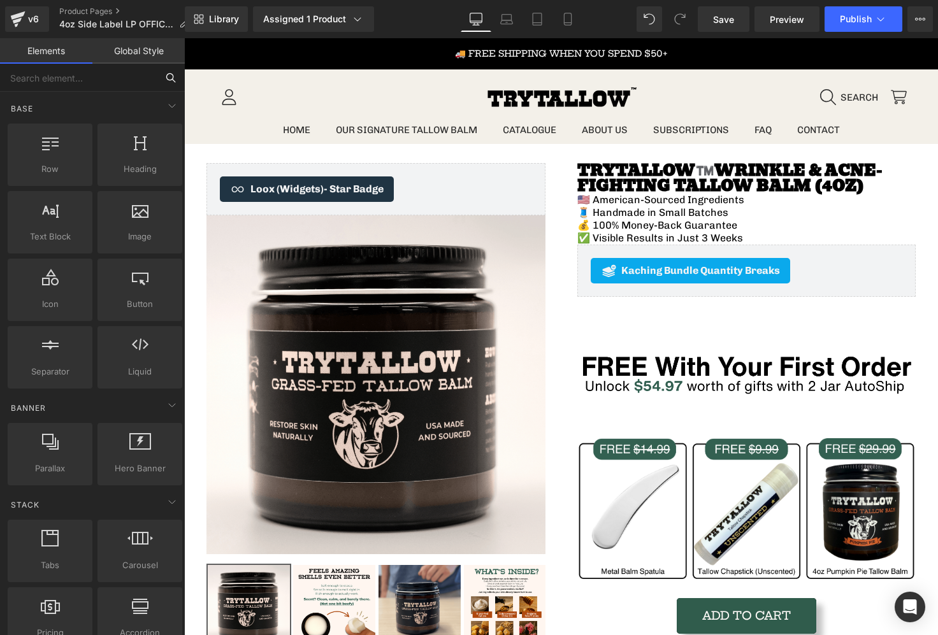
click at [73, 71] on input "text" at bounding box center [78, 78] width 157 height 28
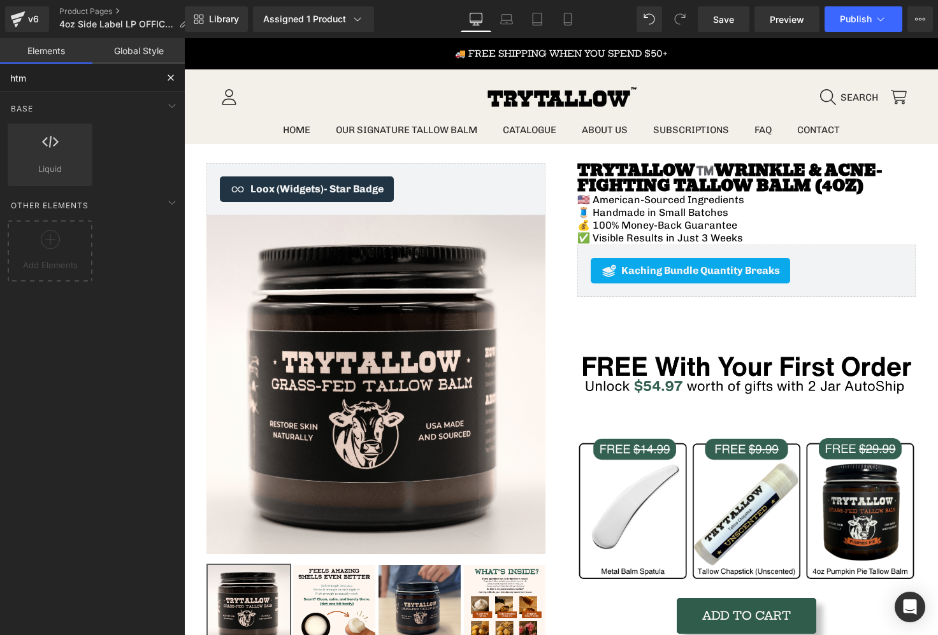
type input "html"
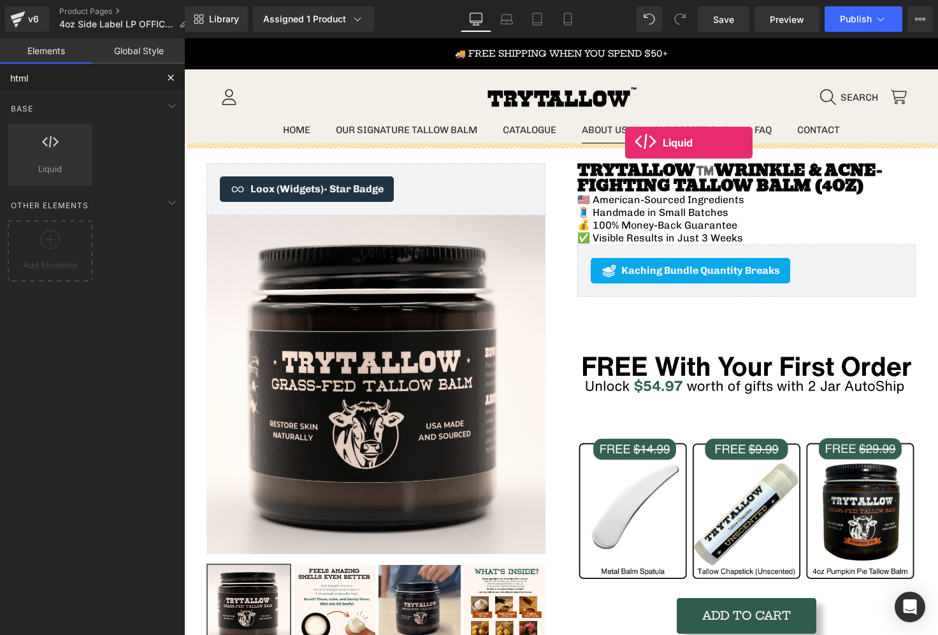
drag, startPoint x: 231, startPoint y: 182, endPoint x: 625, endPoint y: 143, distance: 395.8
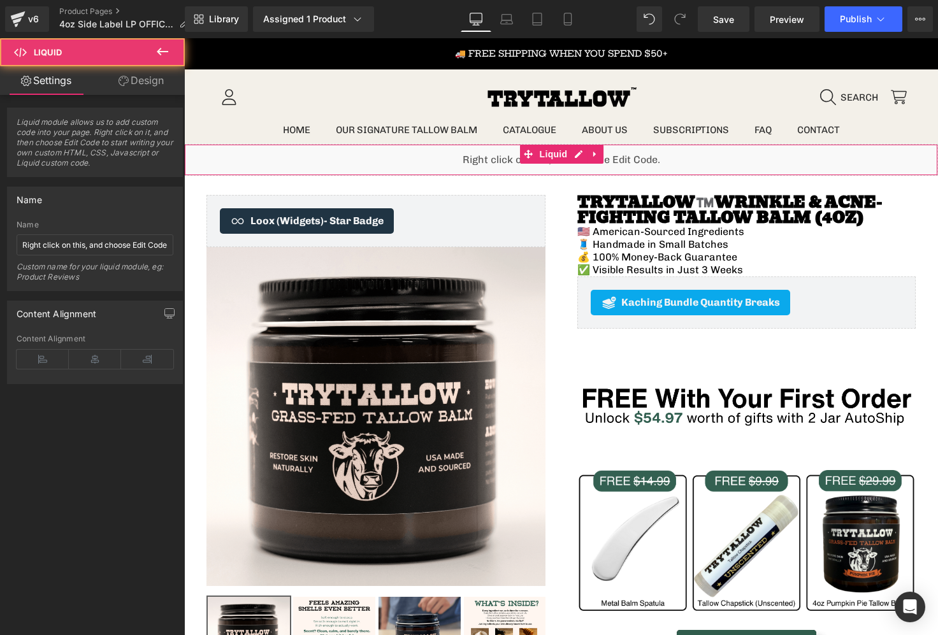
click at [575, 150] on div "Liquid" at bounding box center [561, 160] width 754 height 32
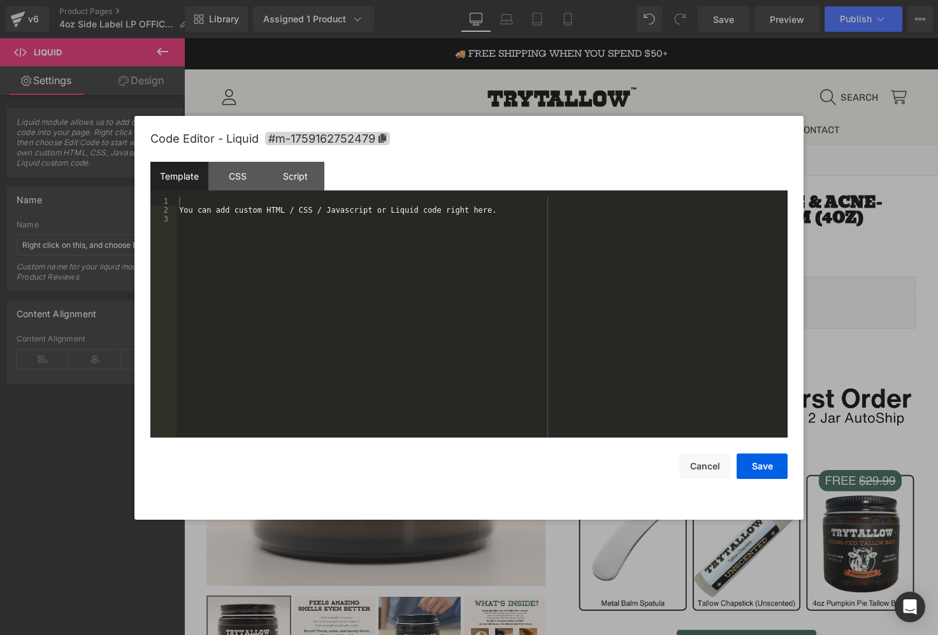
click at [481, 220] on div "You can add custom HTML / CSS / Javascript or Liquid code right here." at bounding box center [482, 326] width 611 height 259
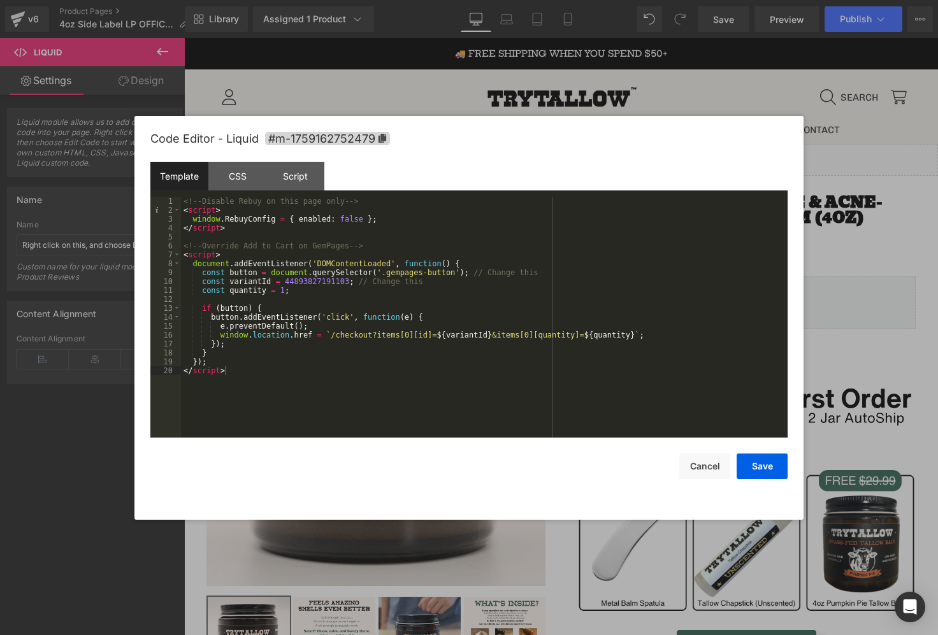
click at [734, 468] on div "Save Cancel" at bounding box center [468, 458] width 637 height 41
click at [749, 466] on button "Save" at bounding box center [762, 466] width 51 height 25
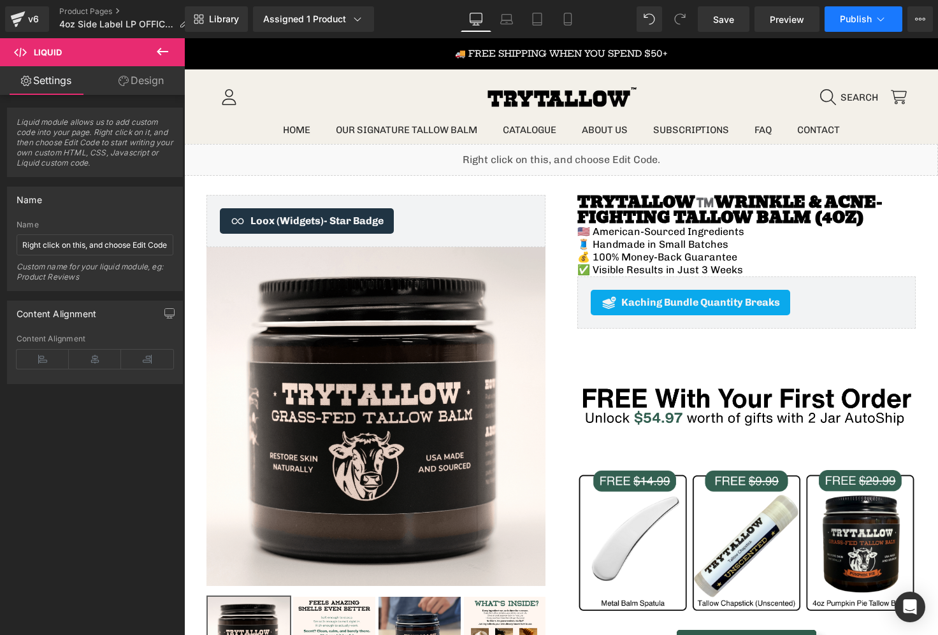
click at [853, 10] on button "Publish" at bounding box center [864, 18] width 78 height 25
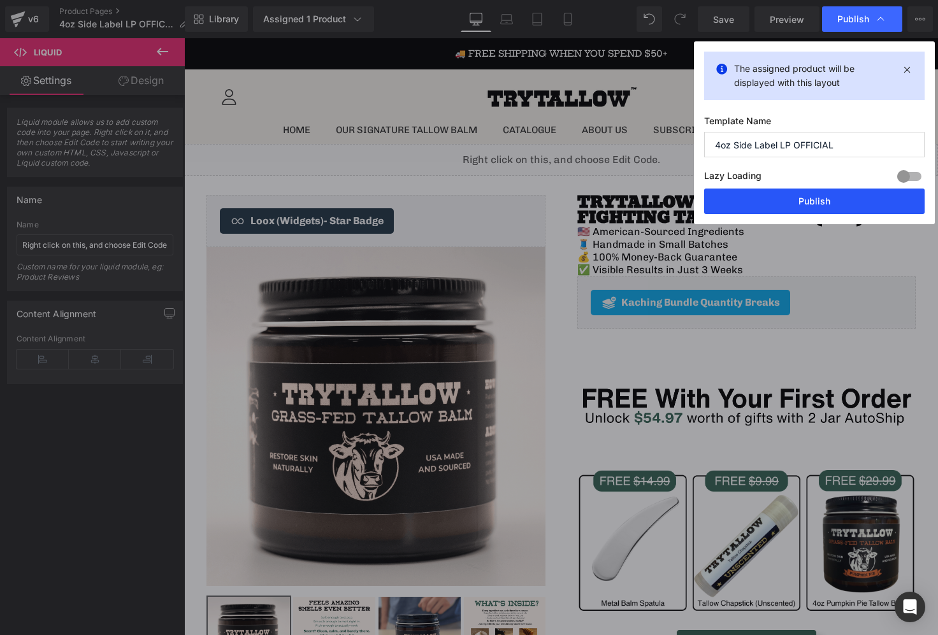
click at [816, 208] on button "Publish" at bounding box center [814, 201] width 220 height 25
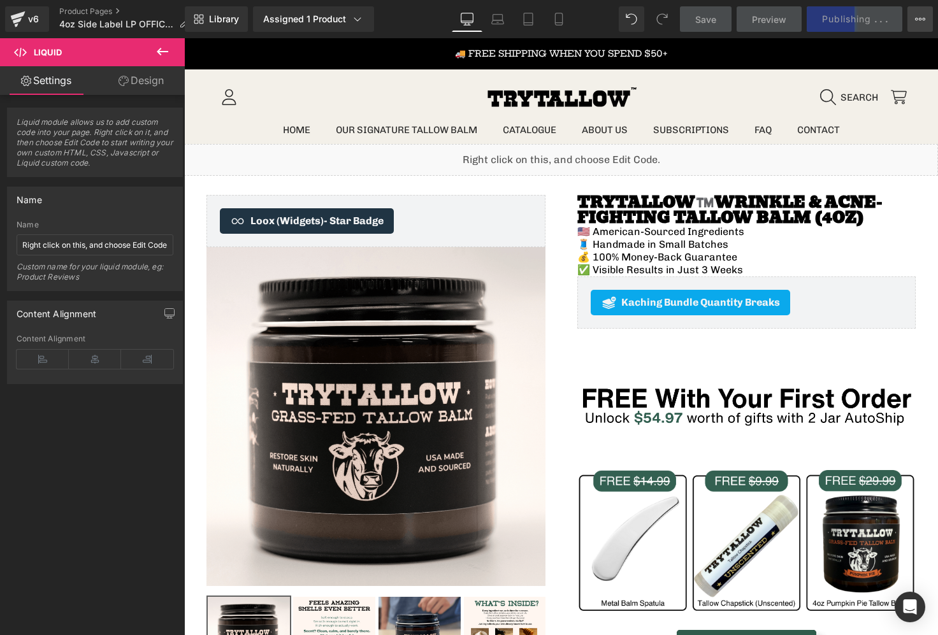
click at [923, 9] on button "View Live Page View with current Template Save Template to Library Schedule Pub…" at bounding box center [919, 18] width 25 height 25
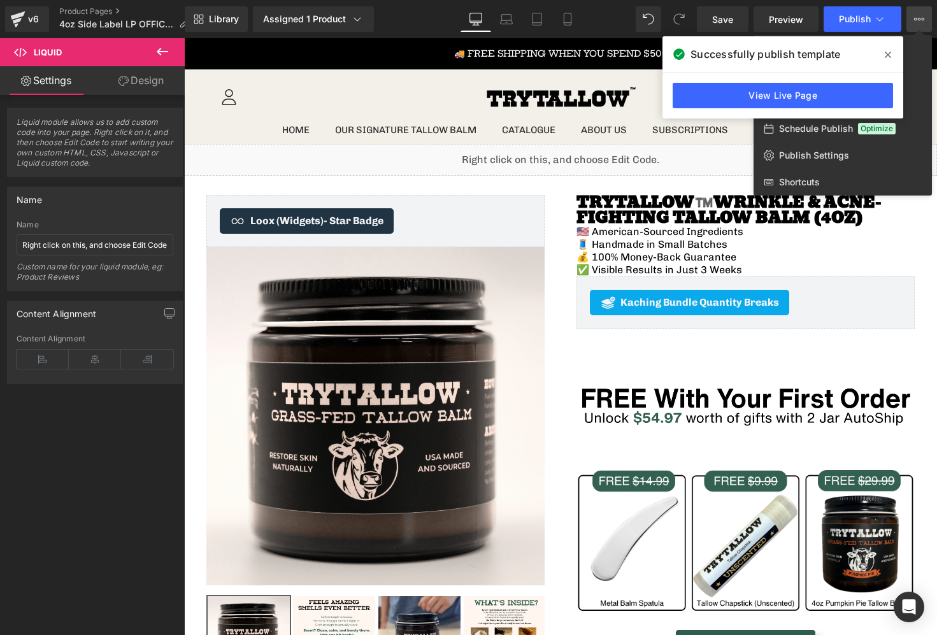
click at [549, 147] on div at bounding box center [560, 336] width 753 height 597
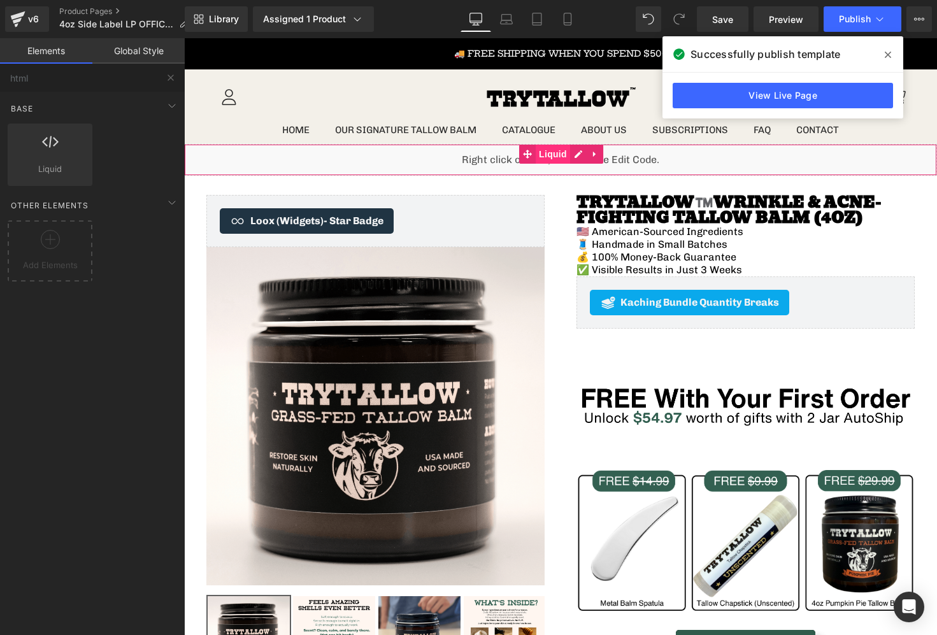
click at [547, 161] on span "Liquid" at bounding box center [553, 154] width 34 height 19
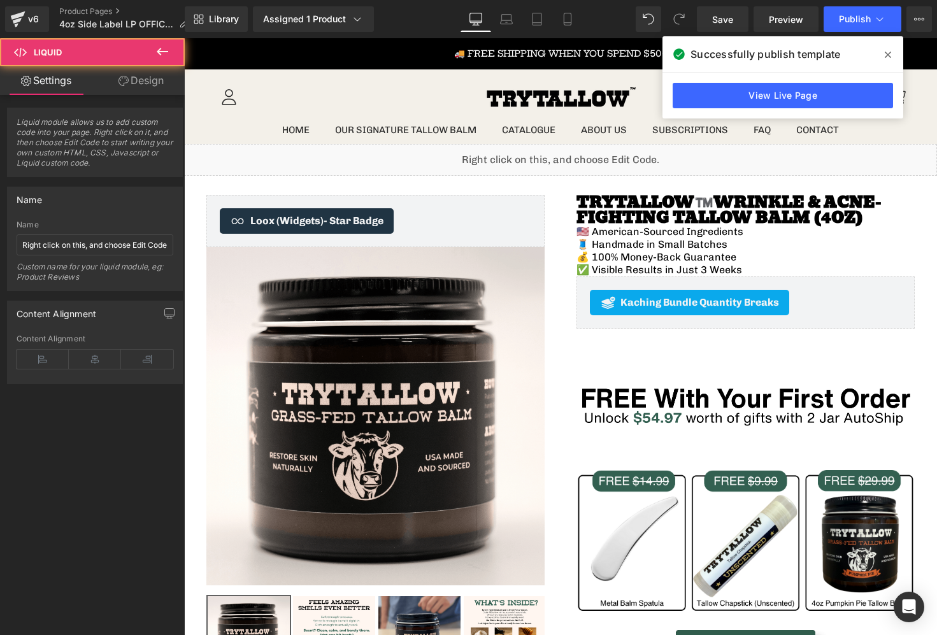
click at [579, 158] on div "Liquid" at bounding box center [560, 160] width 753 height 32
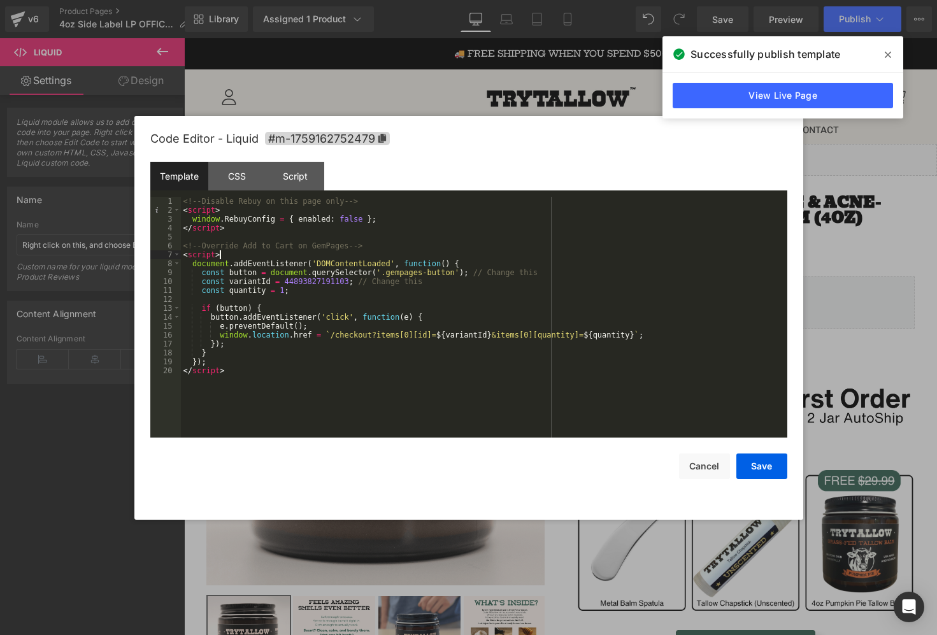
click at [294, 250] on div "<!-- Disable Rebuy on this page only --> < script > window . RebuyConfig = { en…" at bounding box center [484, 326] width 607 height 259
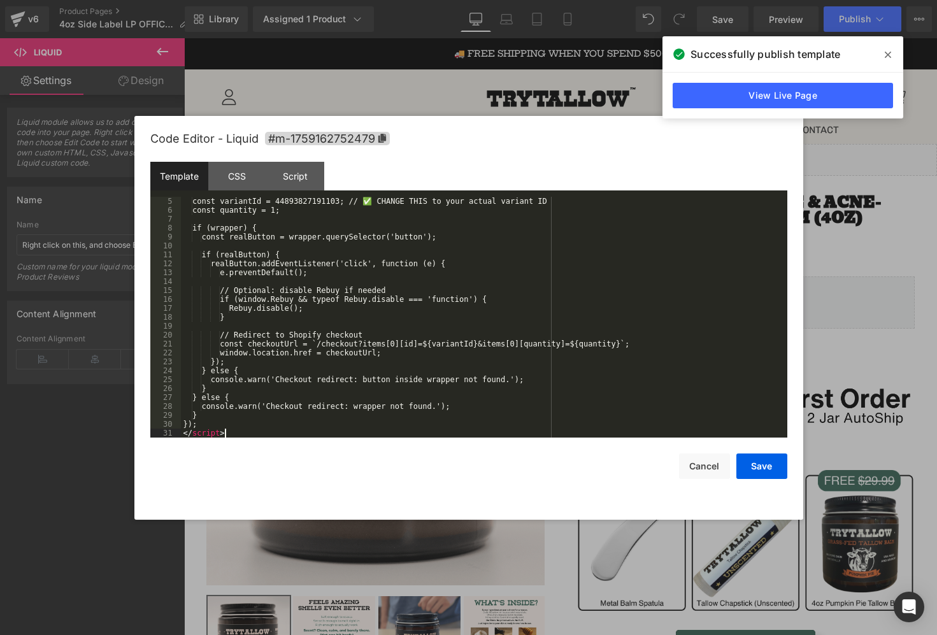
scroll to position [36, 0]
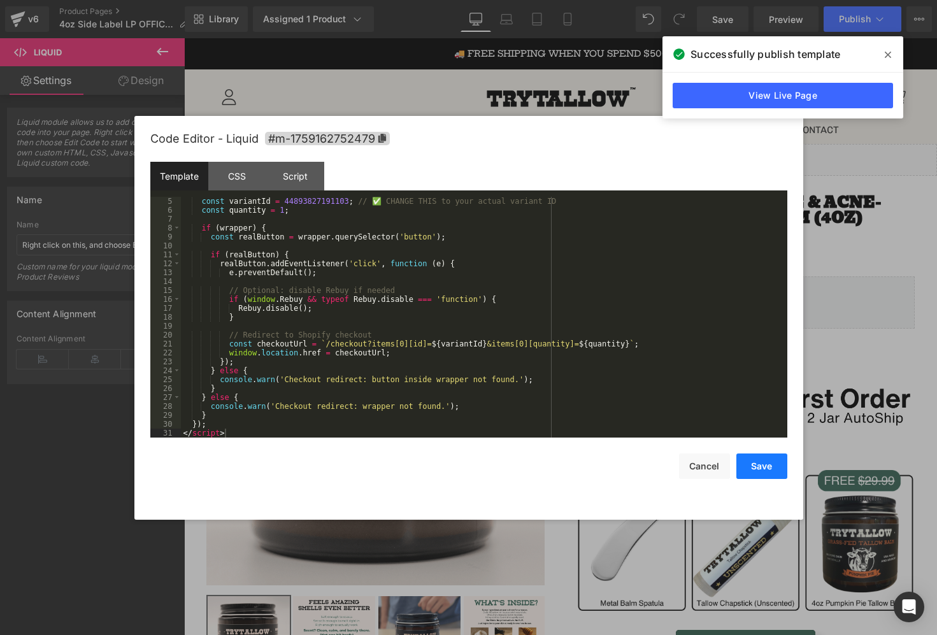
click at [767, 465] on button "Save" at bounding box center [762, 466] width 51 height 25
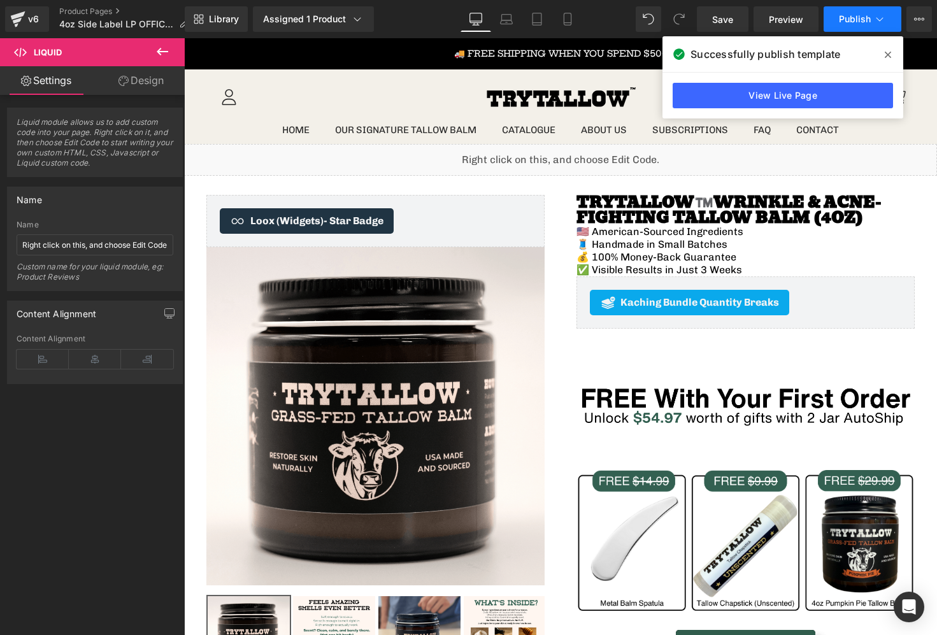
click at [853, 24] on span "Publish" at bounding box center [855, 19] width 32 height 10
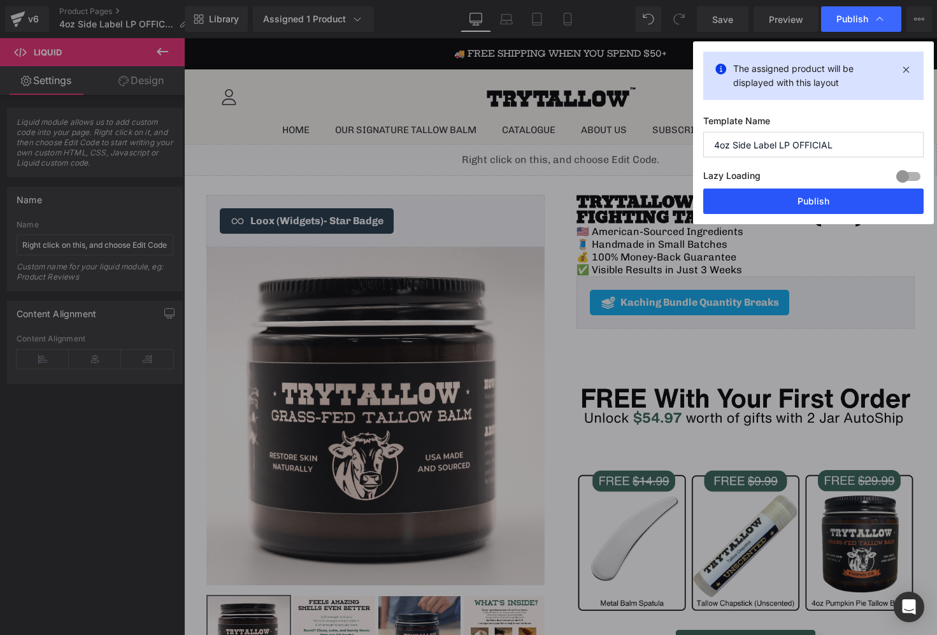
click at [803, 210] on button "Publish" at bounding box center [814, 201] width 220 height 25
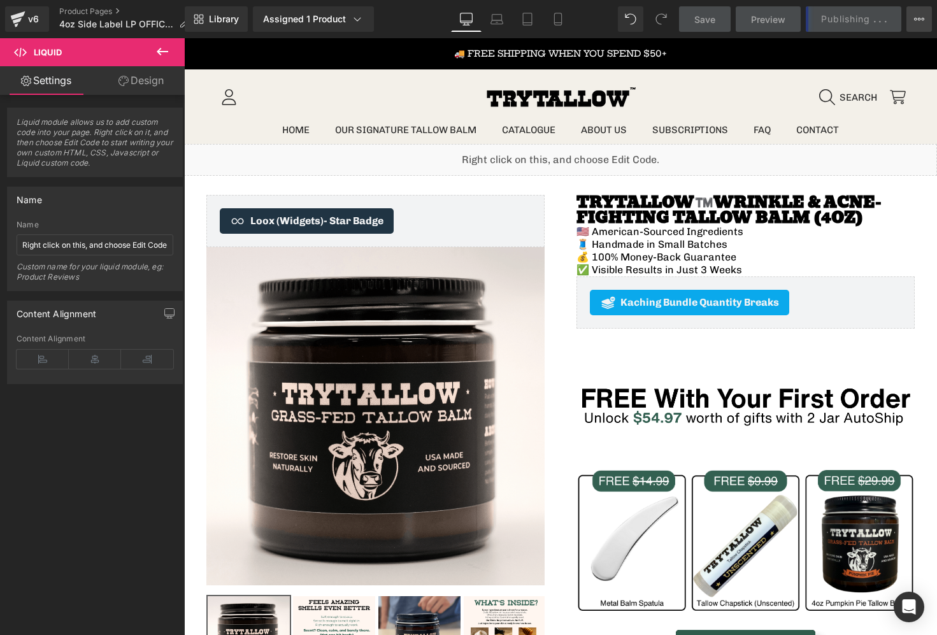
click at [920, 23] on icon at bounding box center [919, 19] width 10 height 10
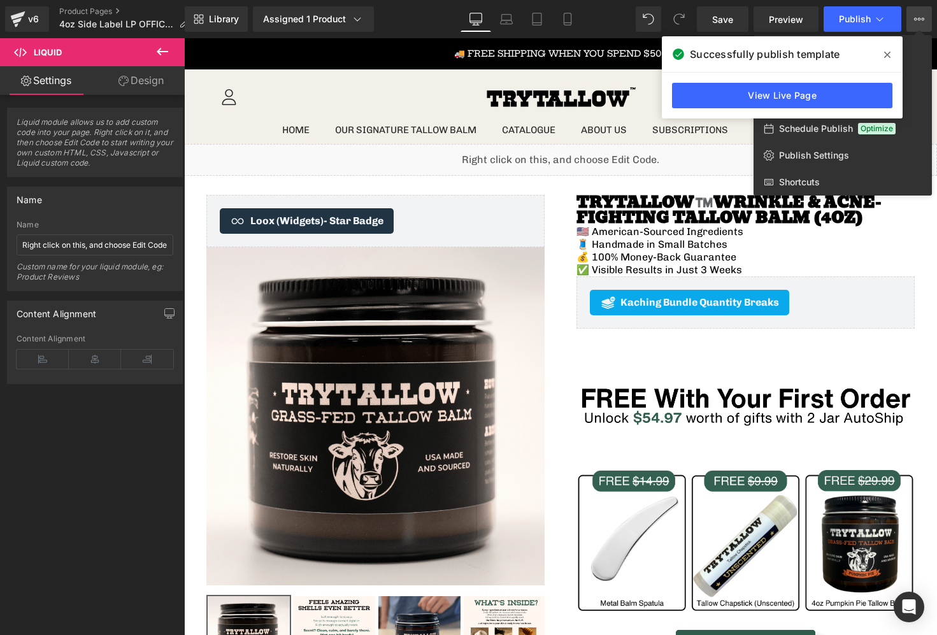
click at [574, 152] on div at bounding box center [560, 336] width 753 height 597
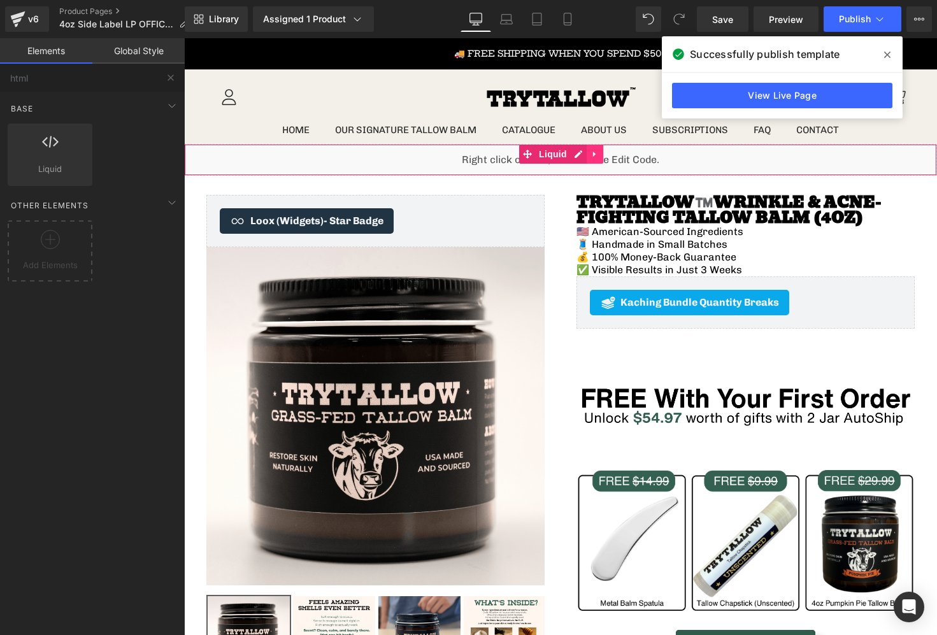
click at [591, 147] on link at bounding box center [595, 154] width 17 height 19
click at [601, 161] on link at bounding box center [603, 154] width 17 height 19
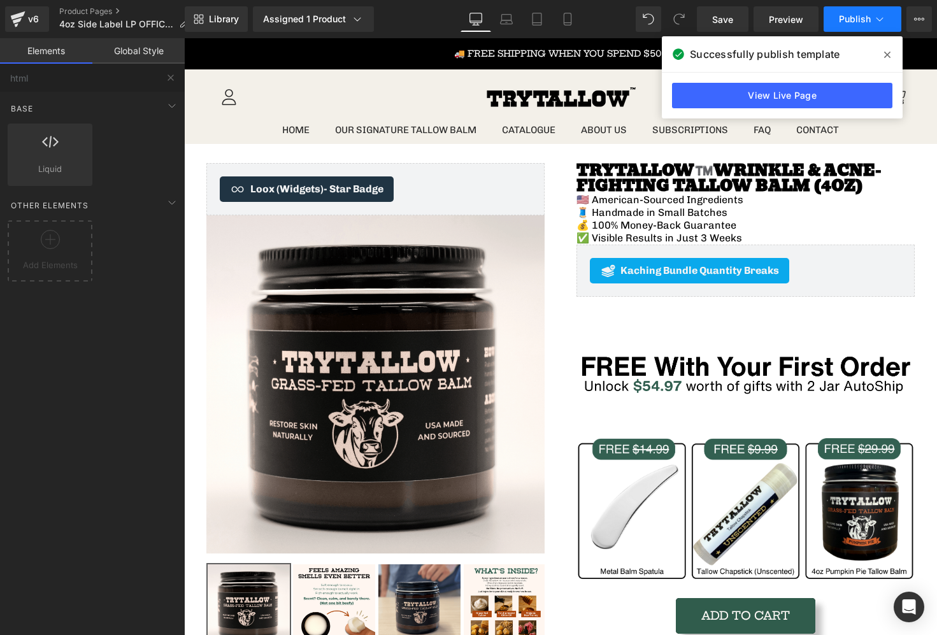
click at [845, 22] on span "Publish" at bounding box center [855, 19] width 32 height 10
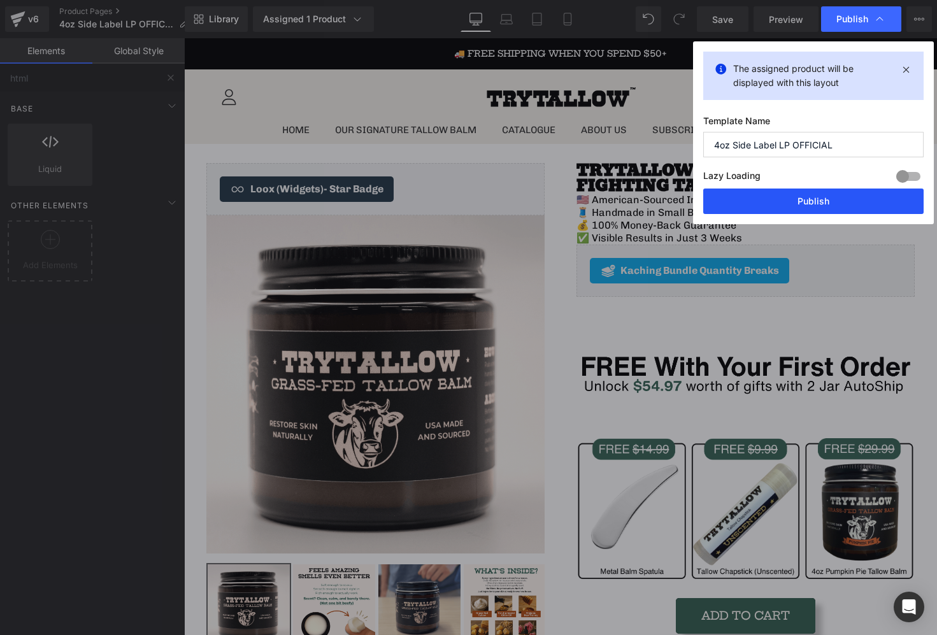
click at [800, 201] on button "Publish" at bounding box center [814, 201] width 220 height 25
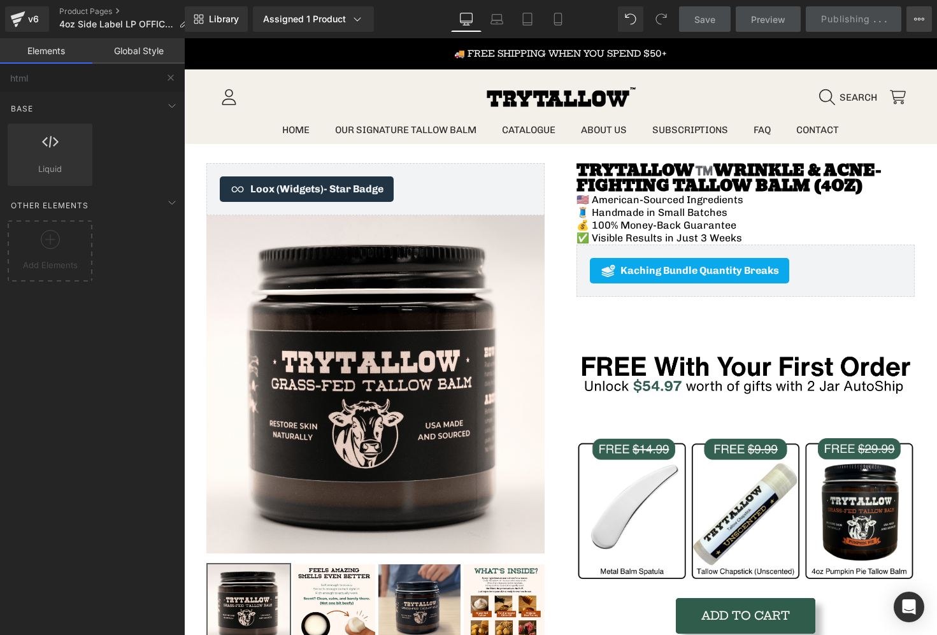
click at [921, 16] on icon at bounding box center [919, 19] width 10 height 10
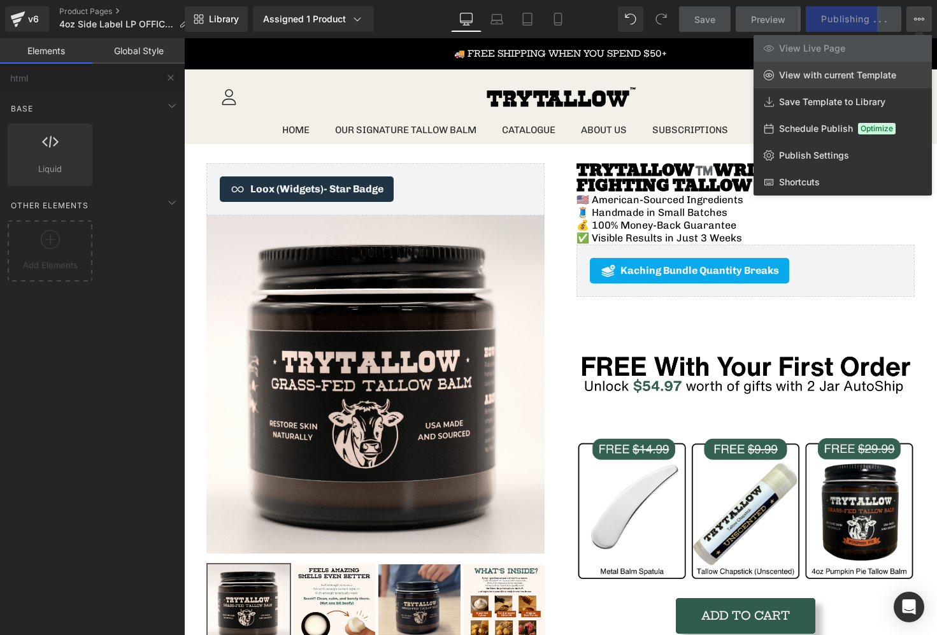
click at [826, 75] on span "View with current Template" at bounding box center [837, 74] width 117 height 11
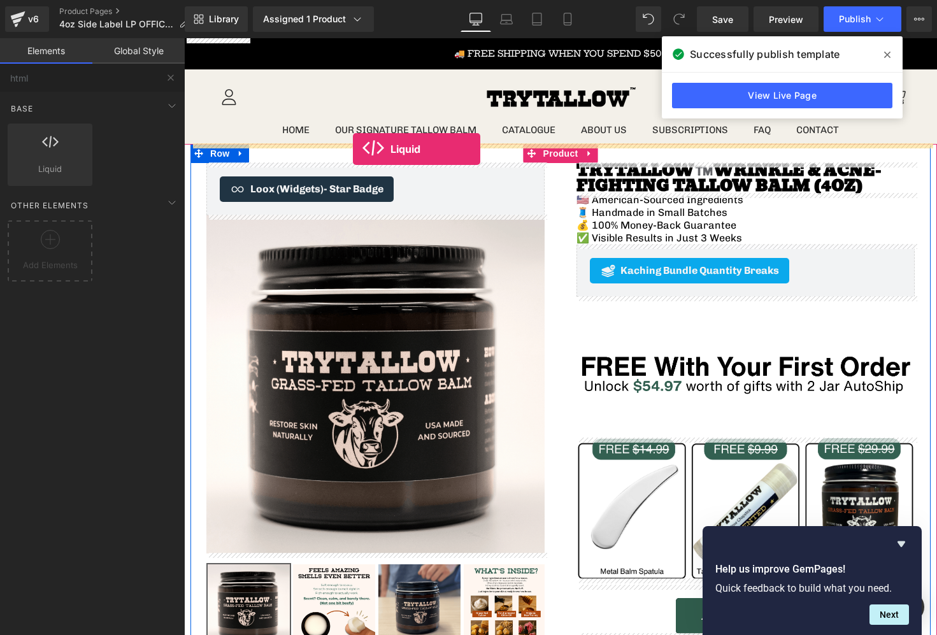
drag, startPoint x: 235, startPoint y: 212, endPoint x: 356, endPoint y: 147, distance: 137.1
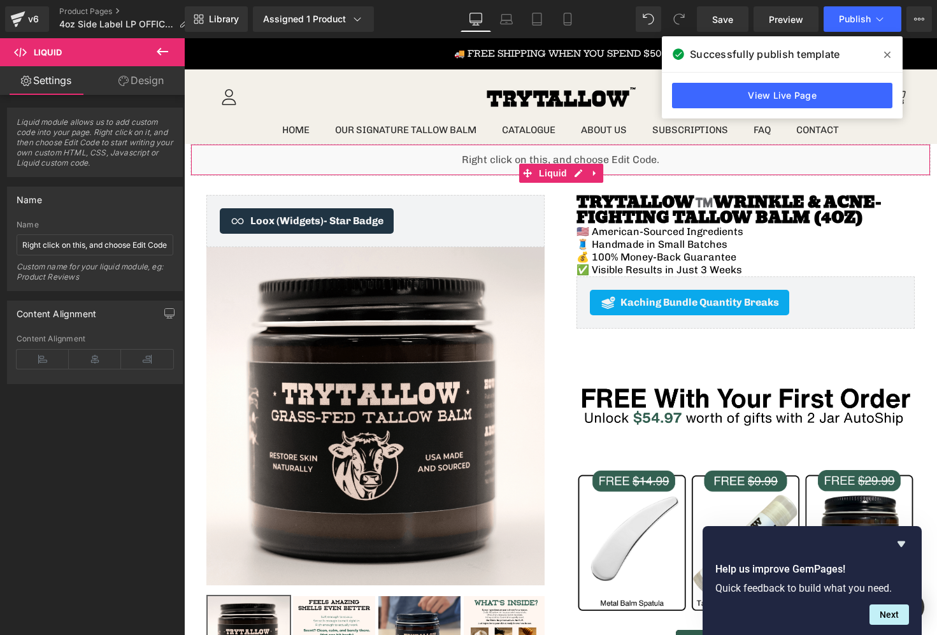
click at [141, 75] on link "Design" at bounding box center [141, 80] width 92 height 29
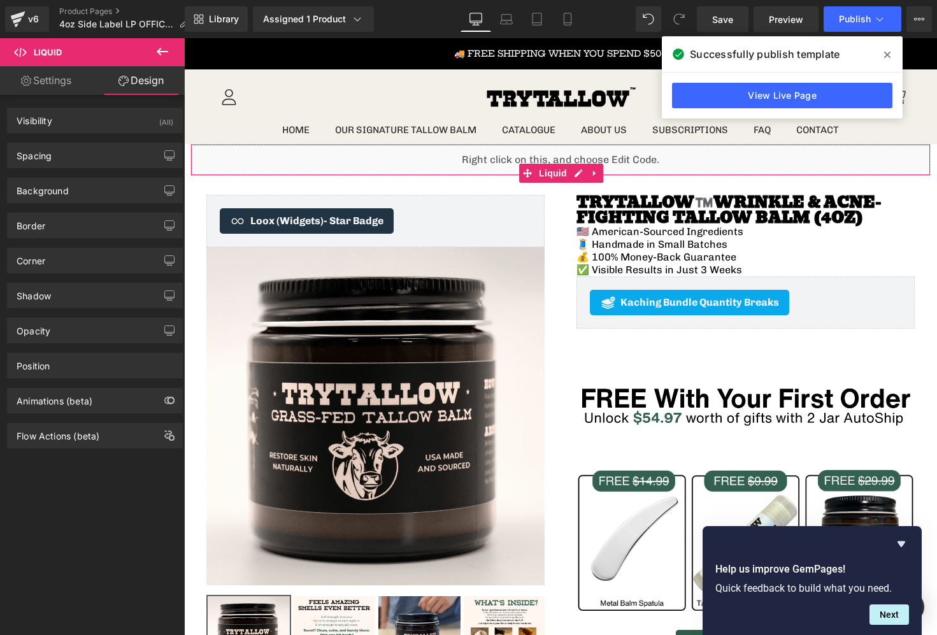
click at [66, 89] on link "Settings" at bounding box center [46, 80] width 92 height 29
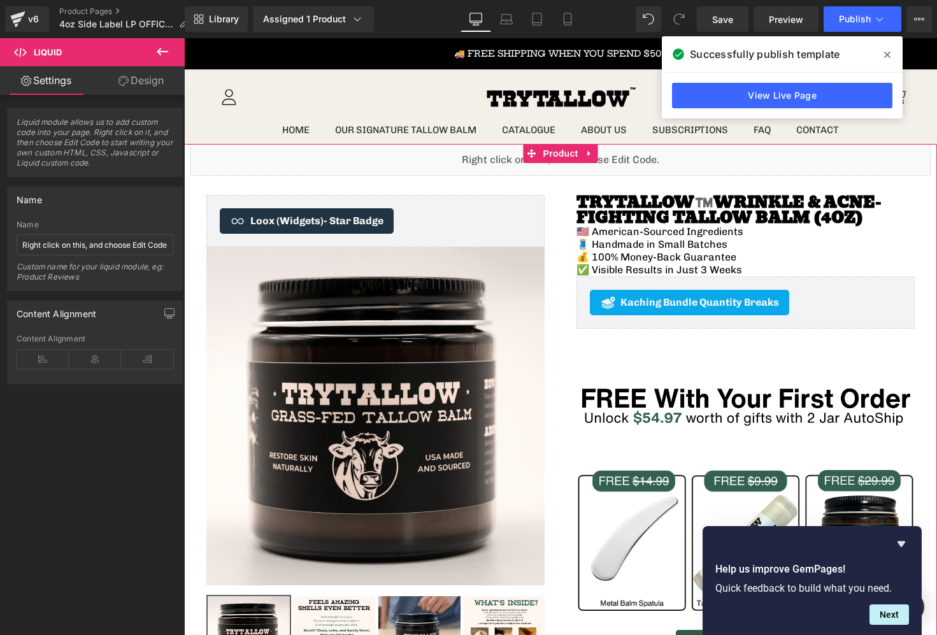
click at [576, 174] on div "Liquid" at bounding box center [561, 160] width 740 height 32
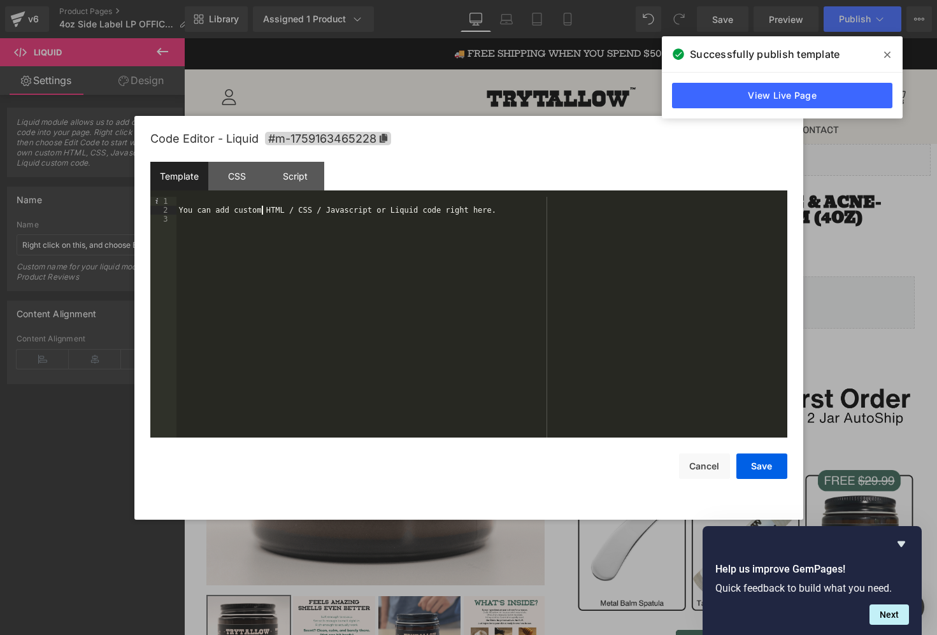
click at [263, 213] on div "You can add custom HTML / CSS / Javascript or Liquid code right here." at bounding box center [482, 326] width 611 height 259
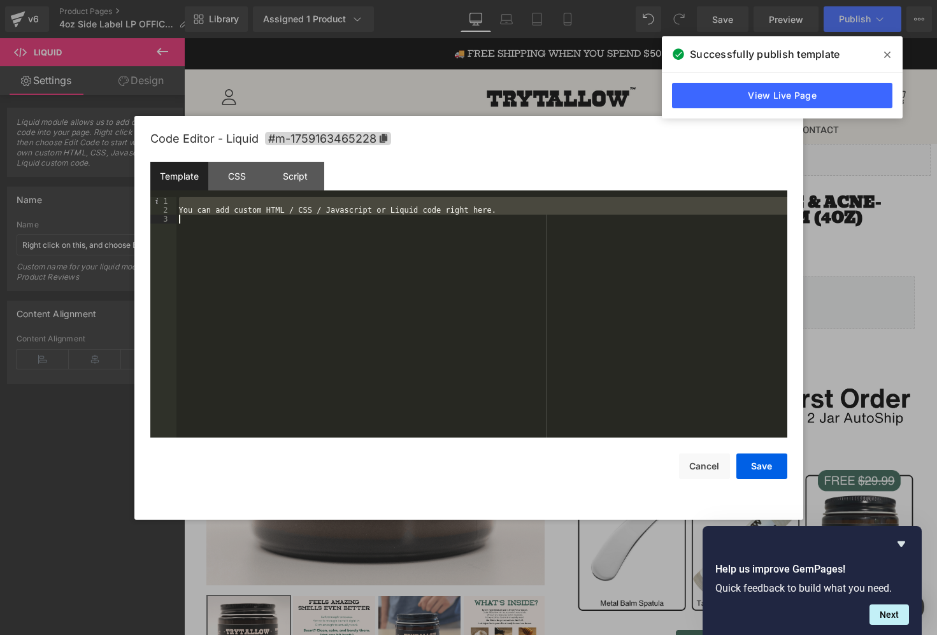
scroll to position [18, 0]
click at [293, 183] on div "Script" at bounding box center [295, 176] width 58 height 29
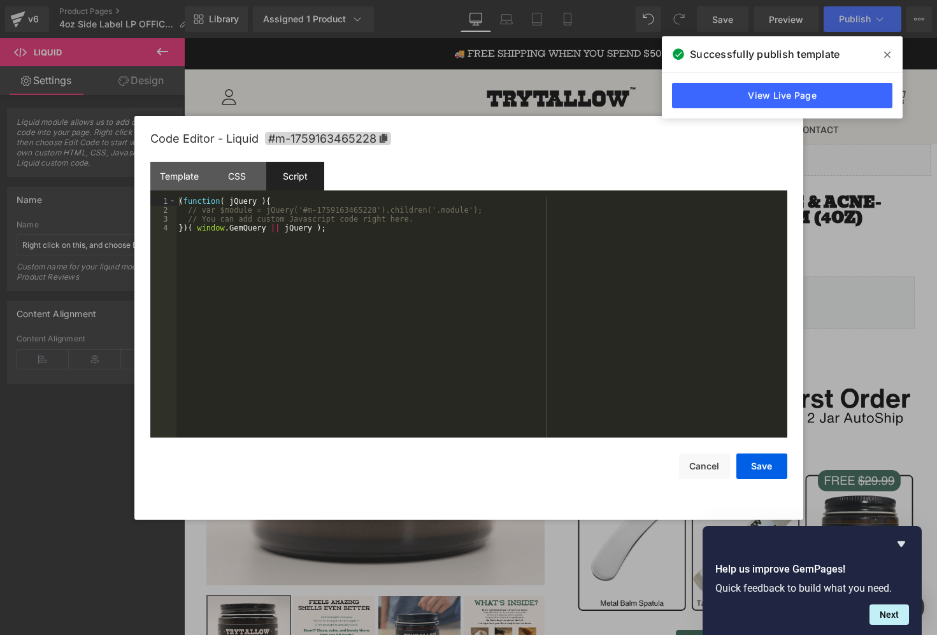
click at [282, 217] on div "( function ( jQuery ) { // var $module = jQuery('#m-1759163465228').children('.…" at bounding box center [482, 326] width 611 height 259
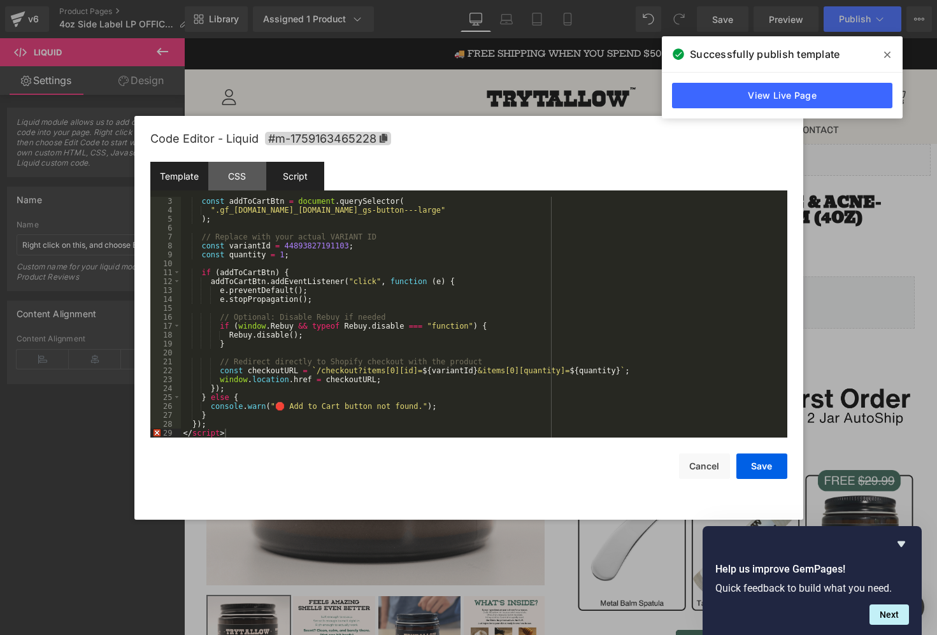
click at [182, 184] on div "Template" at bounding box center [179, 176] width 58 height 29
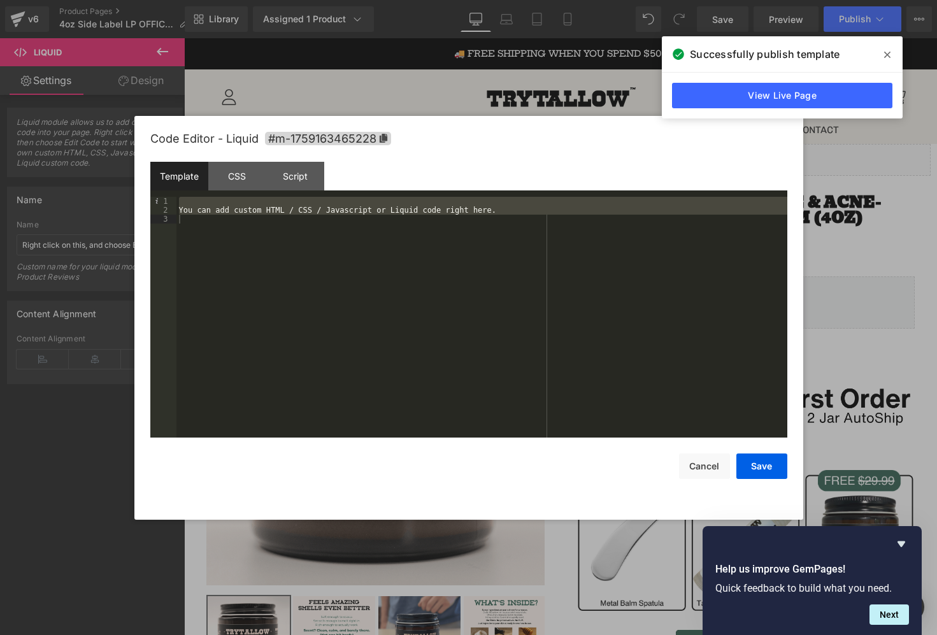
click at [215, 210] on div "You can add custom HTML / CSS / Javascript or Liquid code right here." at bounding box center [482, 326] width 611 height 259
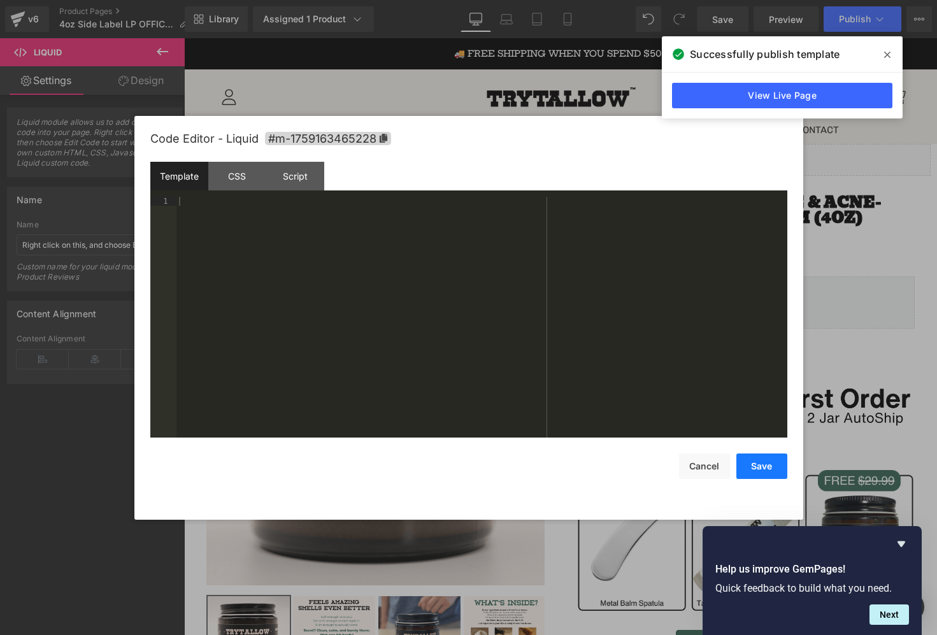
click at [769, 476] on button "Save" at bounding box center [762, 466] width 51 height 25
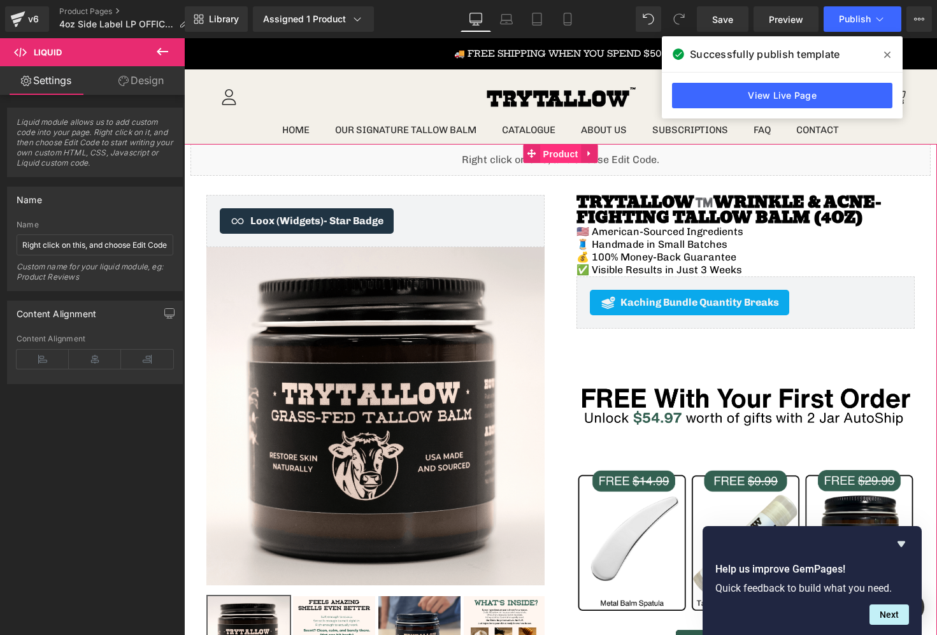
click at [552, 155] on span "Product" at bounding box center [560, 154] width 41 height 19
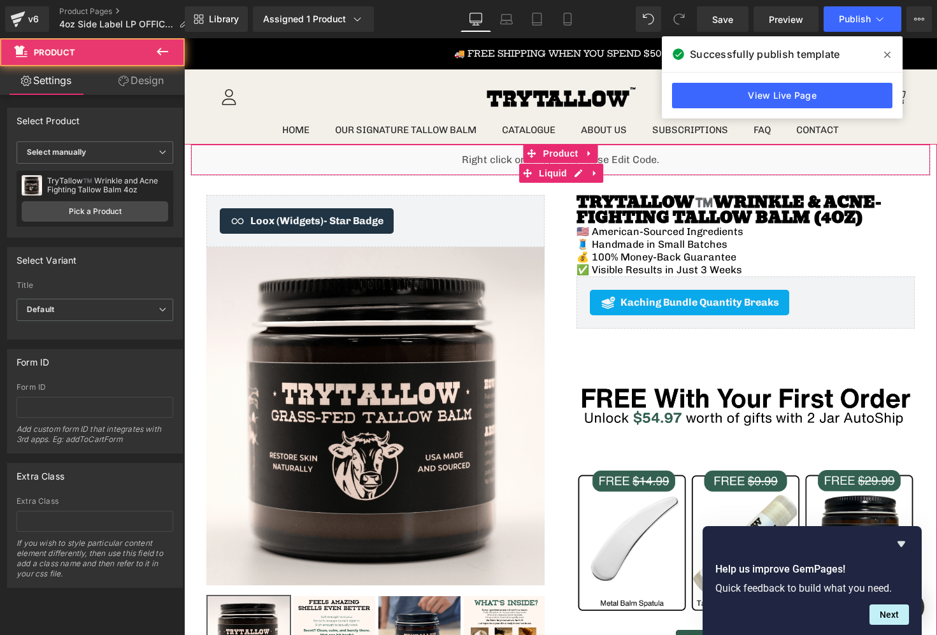
click at [634, 167] on div "Liquid" at bounding box center [561, 160] width 740 height 32
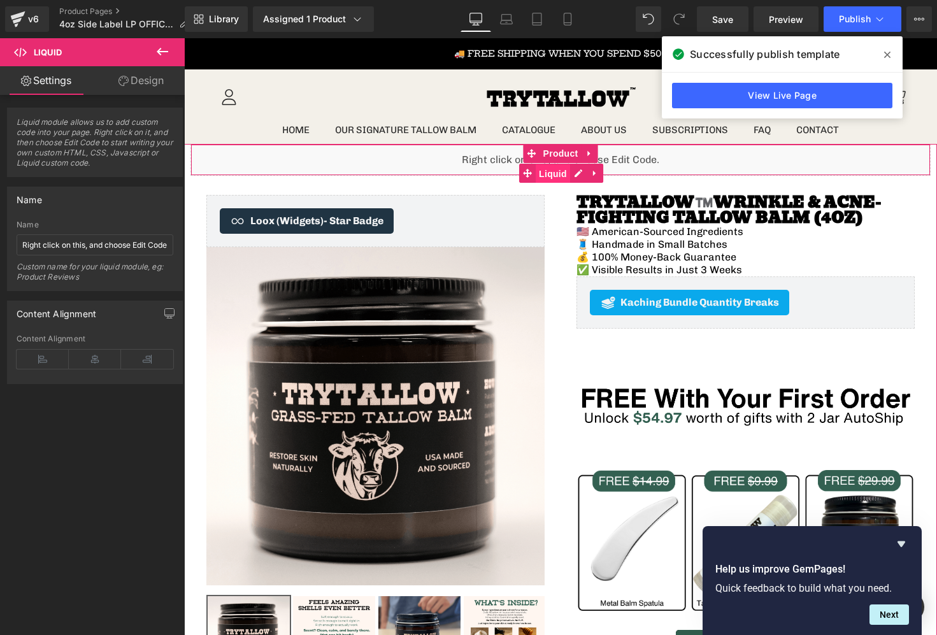
click at [554, 172] on span "Liquid" at bounding box center [553, 173] width 34 height 19
click at [576, 175] on div "Liquid" at bounding box center [561, 160] width 740 height 32
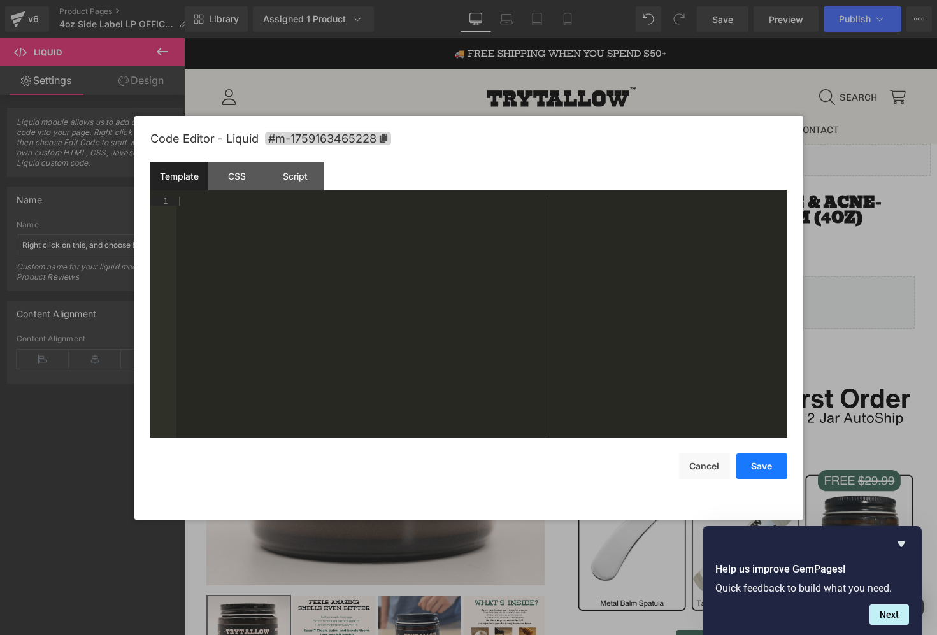
click at [770, 468] on button "Save" at bounding box center [762, 466] width 51 height 25
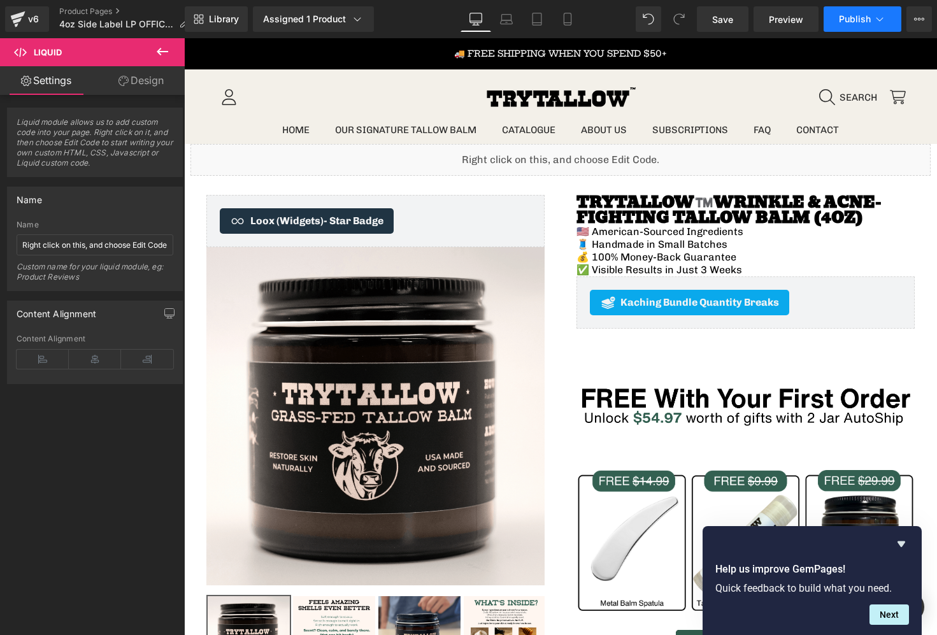
click at [876, 24] on icon at bounding box center [880, 19] width 13 height 13
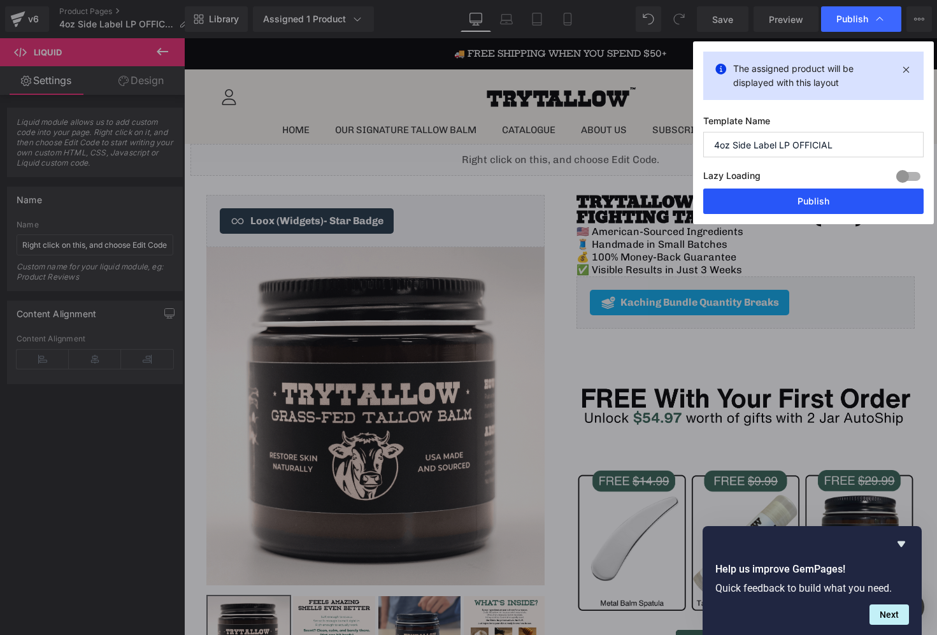
click at [818, 208] on button "Publish" at bounding box center [814, 201] width 220 height 25
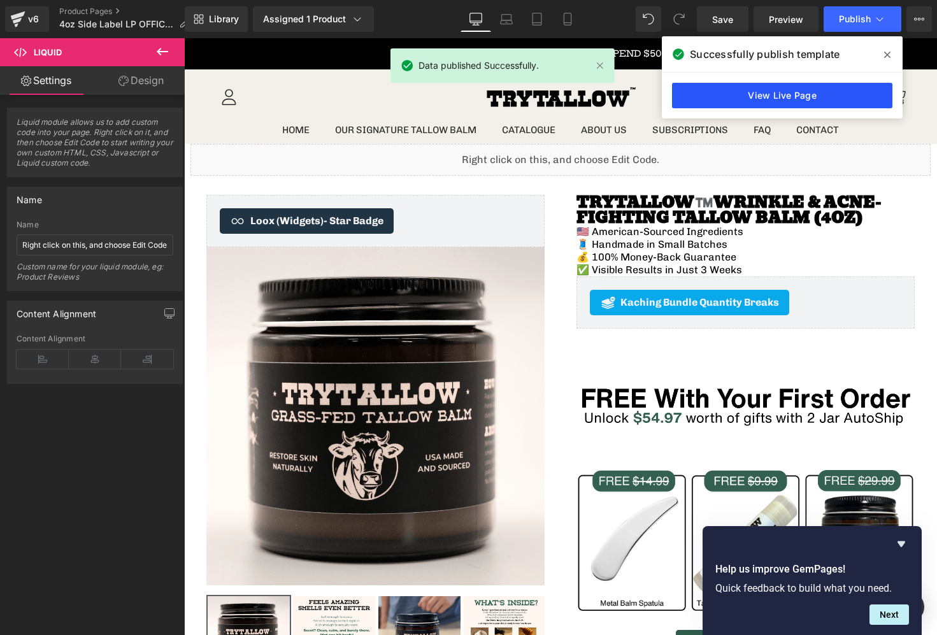
click at [819, 83] on link "View Live Page" at bounding box center [782, 95] width 220 height 25
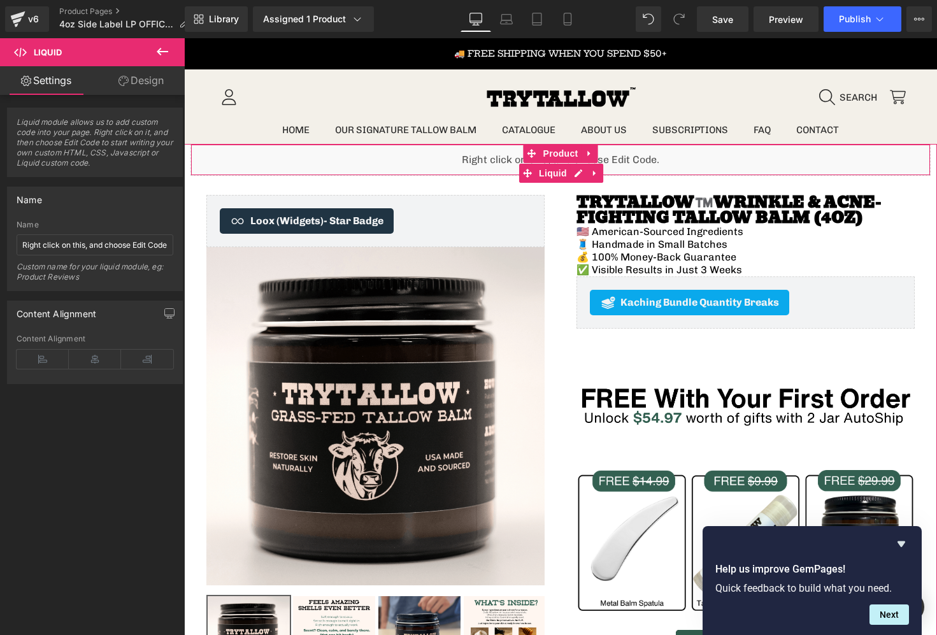
click at [503, 170] on div "Liquid" at bounding box center [561, 160] width 740 height 32
click at [581, 173] on div "Liquid" at bounding box center [561, 160] width 740 height 32
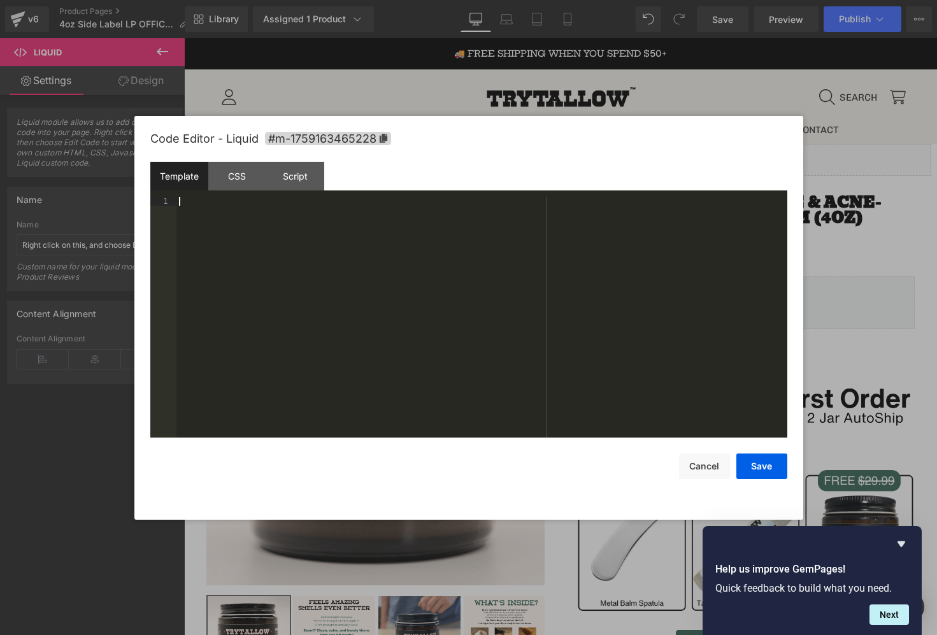
click at [291, 214] on div at bounding box center [482, 326] width 611 height 259
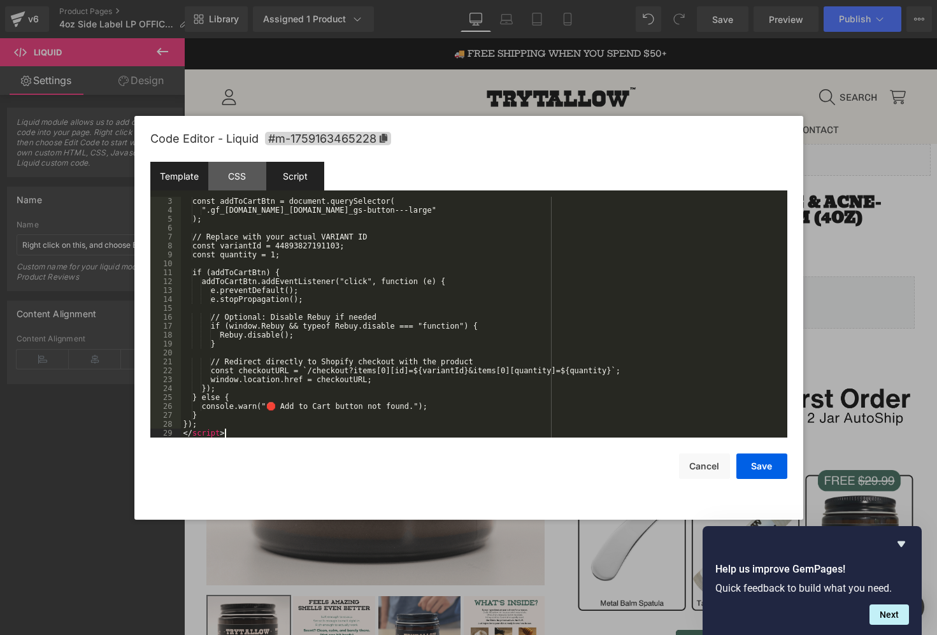
click at [292, 182] on div "Script" at bounding box center [295, 176] width 58 height 29
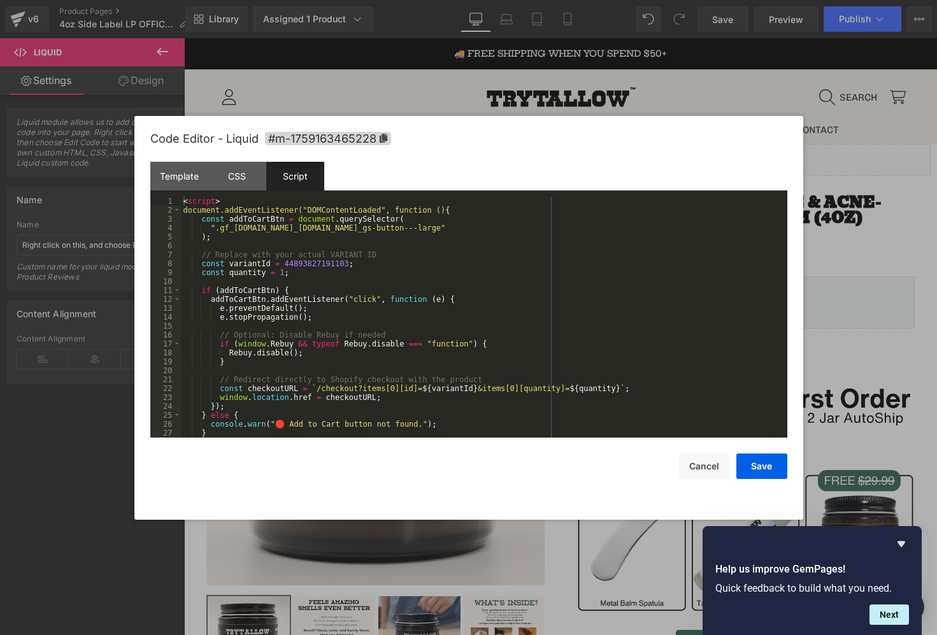
click at [284, 243] on div "< script > document.addEventListener("DOMContentLoaded", function () { const ad…" at bounding box center [482, 326] width 602 height 259
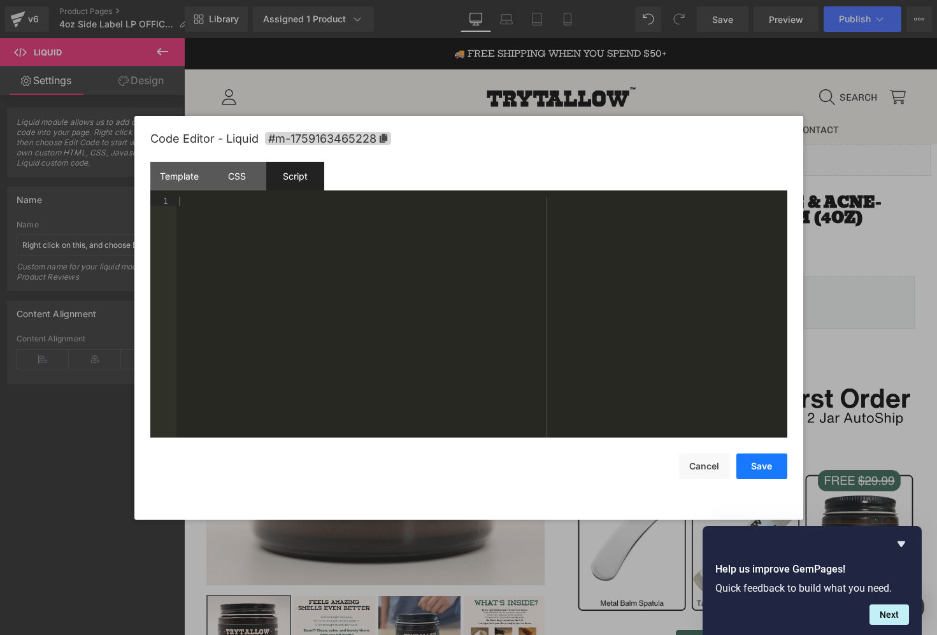
click at [751, 468] on button "Save" at bounding box center [762, 466] width 51 height 25
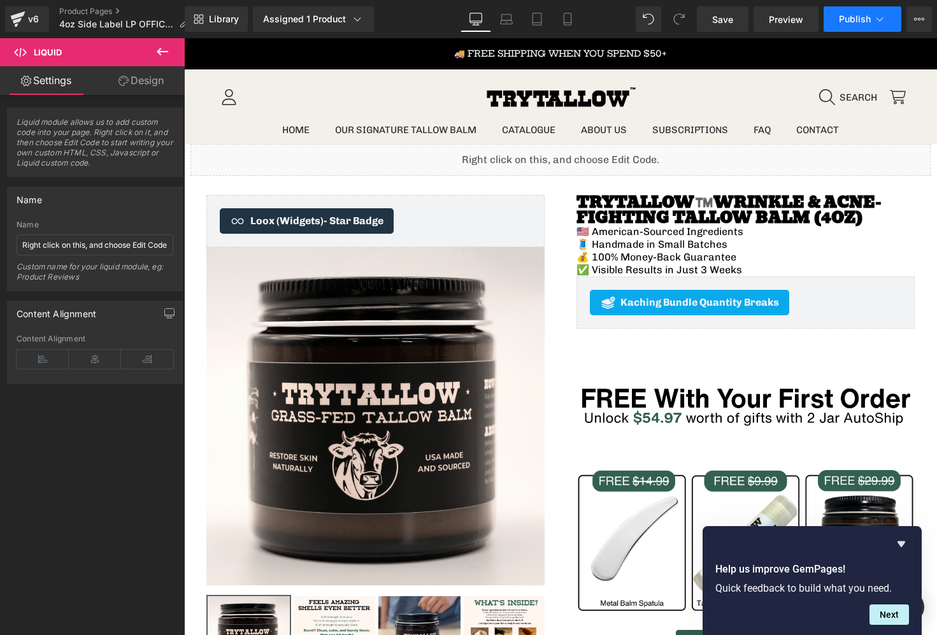
click at [858, 22] on span "Publish" at bounding box center [855, 19] width 32 height 10
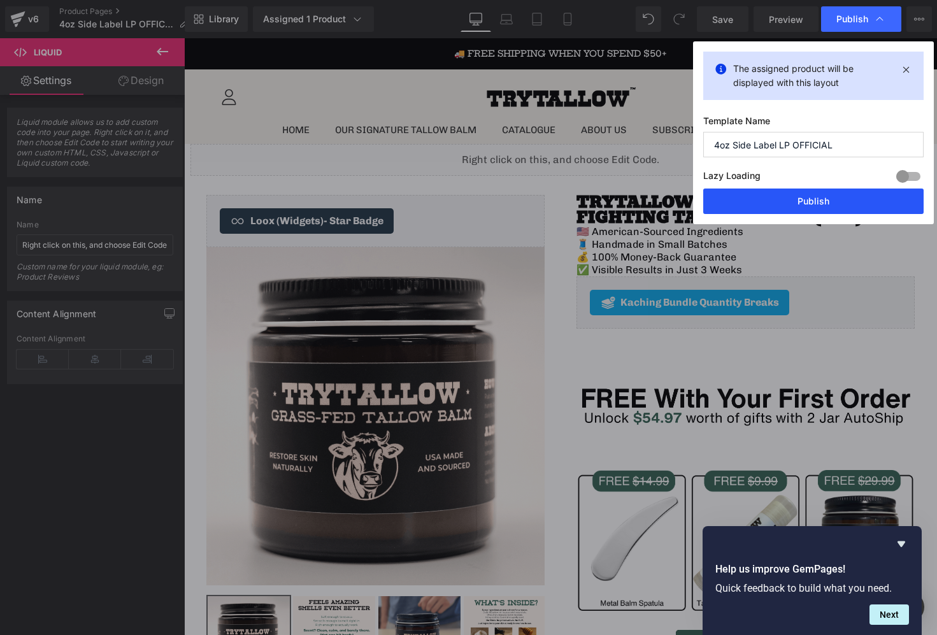
click at [784, 207] on button "Publish" at bounding box center [814, 201] width 220 height 25
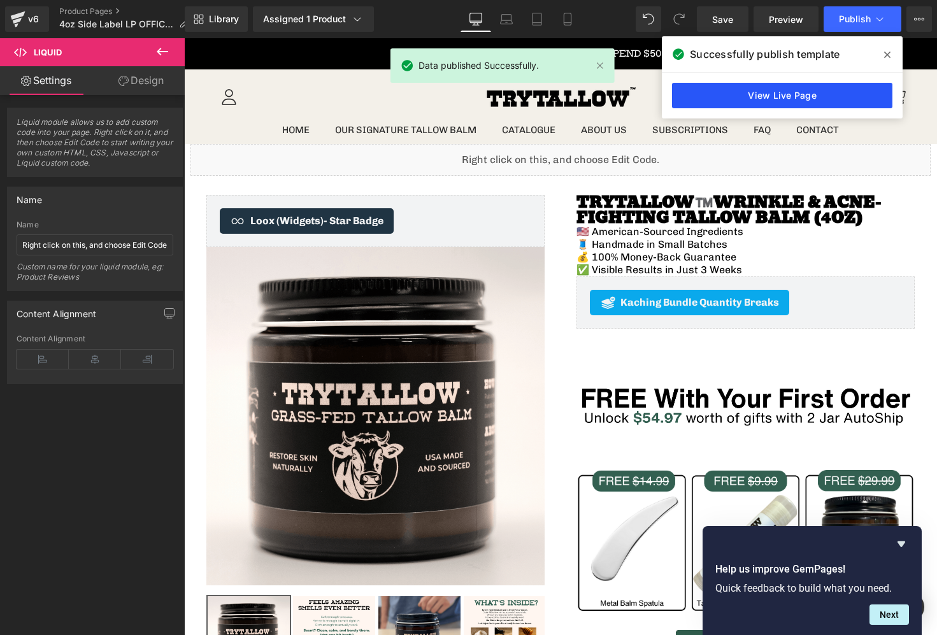
click at [749, 102] on link "View Live Page" at bounding box center [782, 95] width 220 height 25
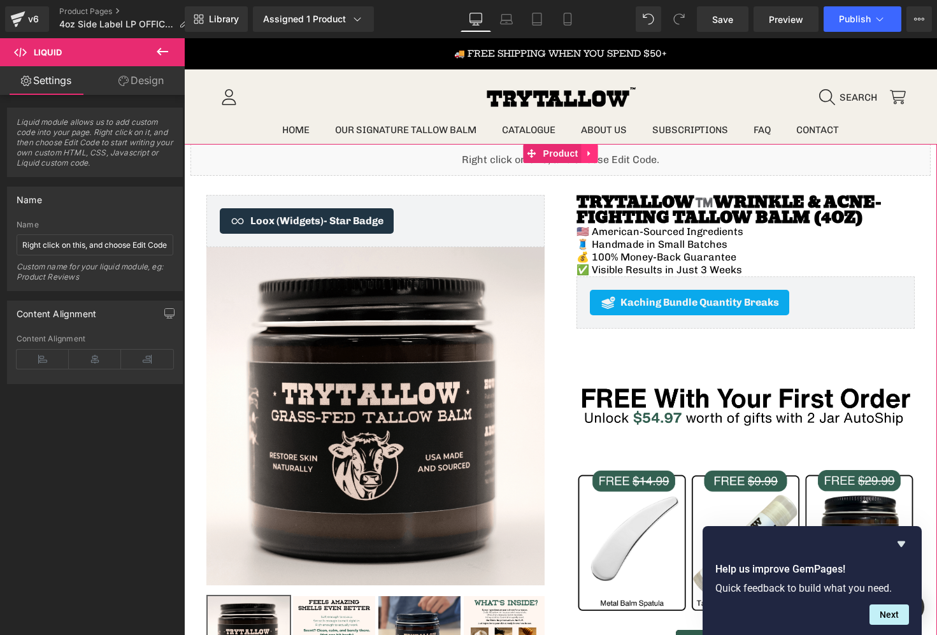
click at [588, 152] on icon at bounding box center [589, 154] width 3 height 6
click at [688, 164] on div "Liquid" at bounding box center [561, 160] width 740 height 32
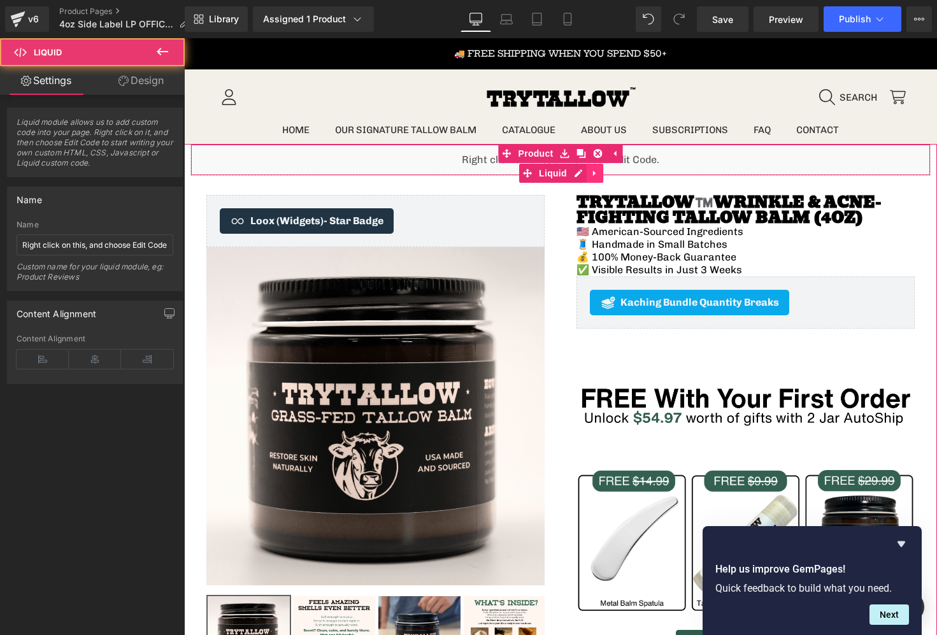
click at [593, 168] on link at bounding box center [595, 173] width 17 height 19
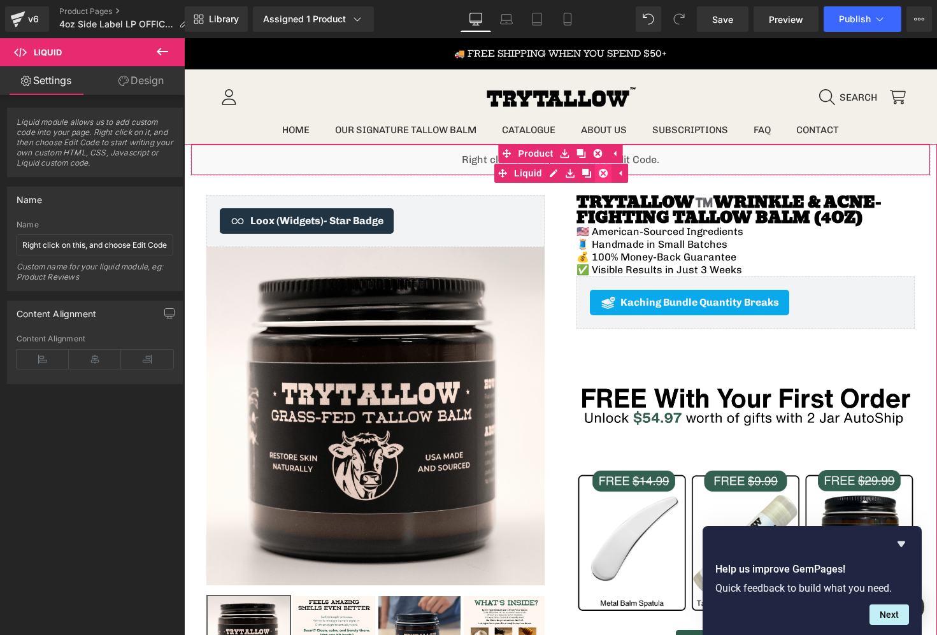
click at [606, 174] on icon at bounding box center [603, 173] width 9 height 9
